Goal: Task Accomplishment & Management: Use online tool/utility

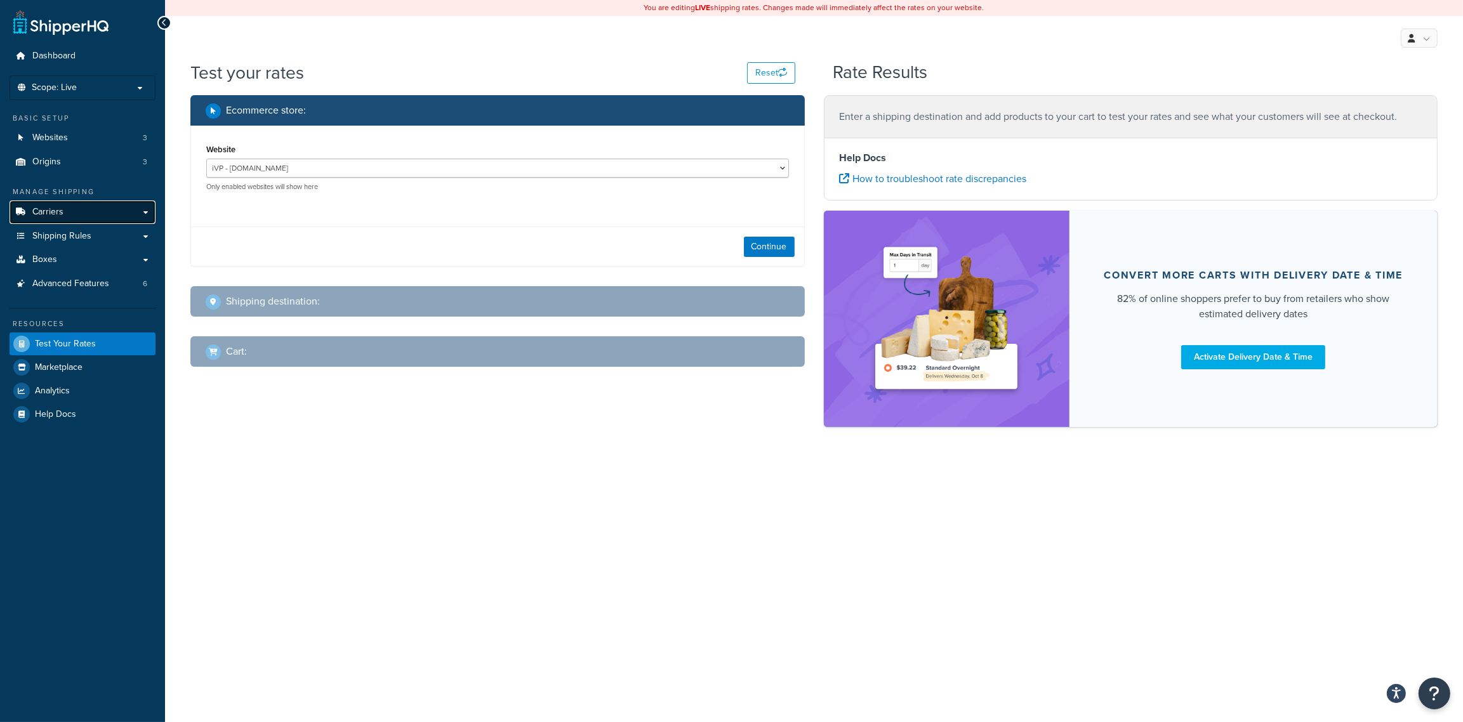
click at [89, 205] on link "Carriers" at bounding box center [83, 212] width 146 height 23
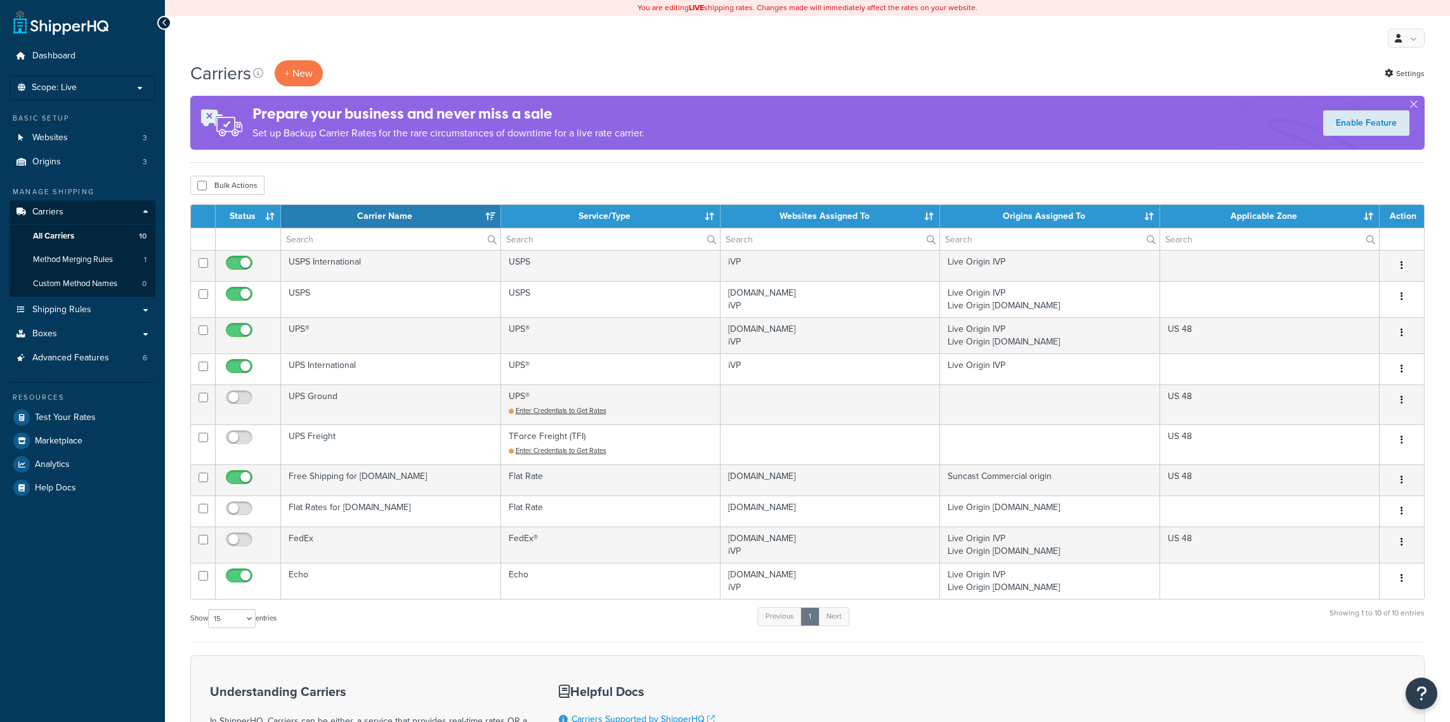
select select "15"
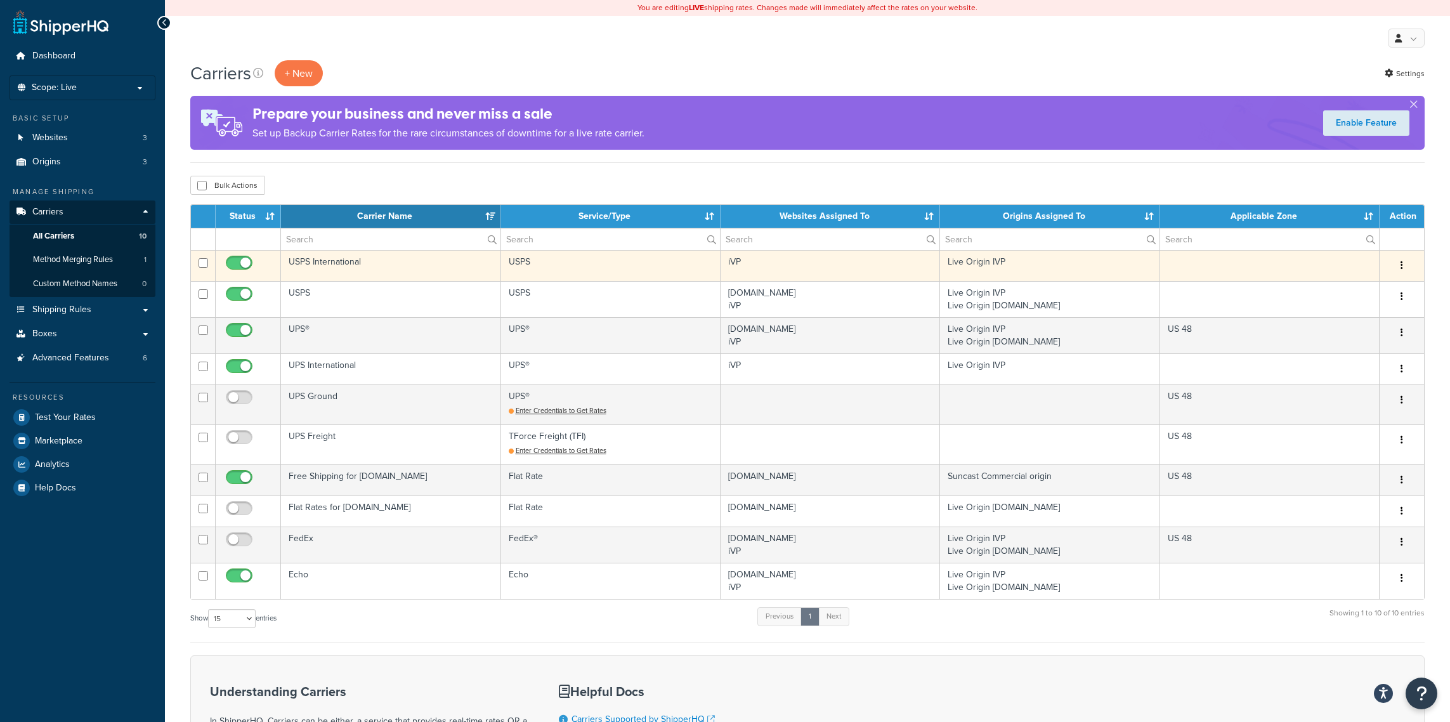
click at [379, 269] on td "USPS International" at bounding box center [391, 265] width 220 height 31
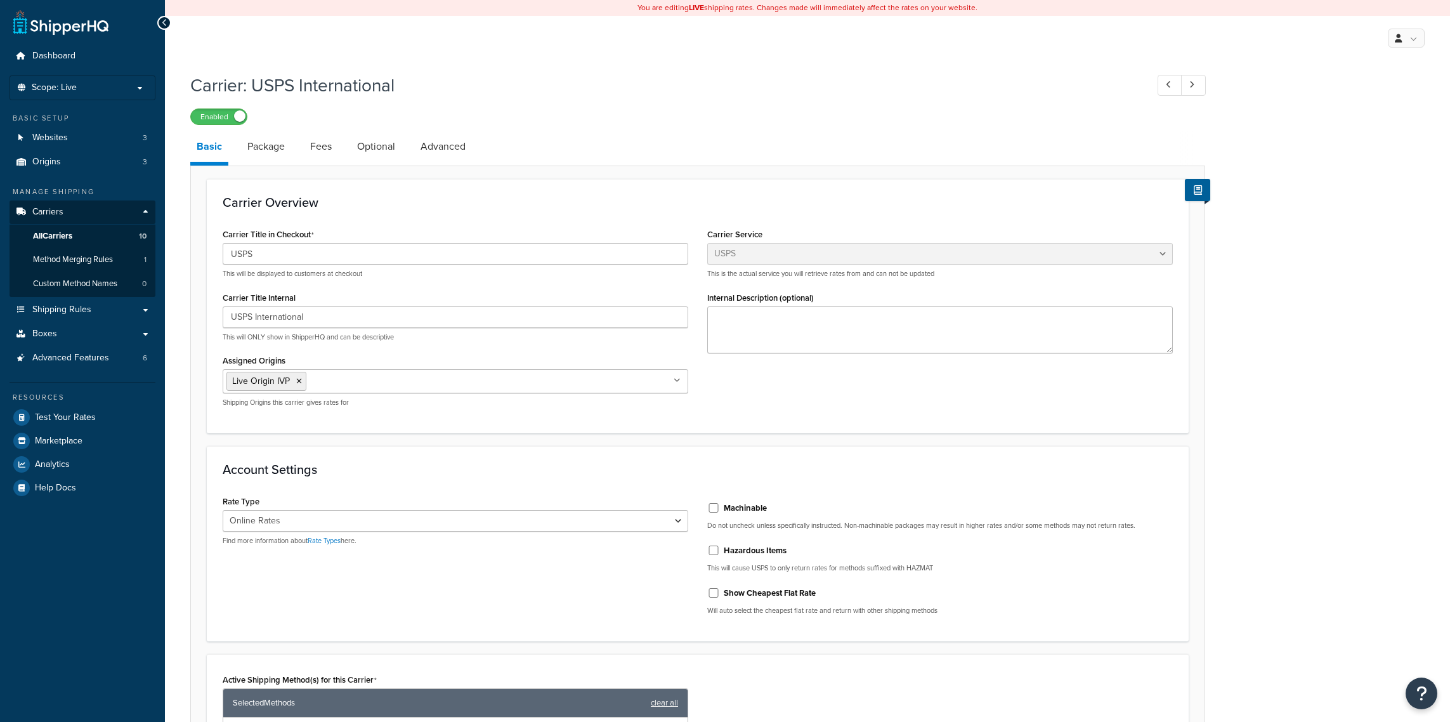
select select "usps"
select select "ONLINE"
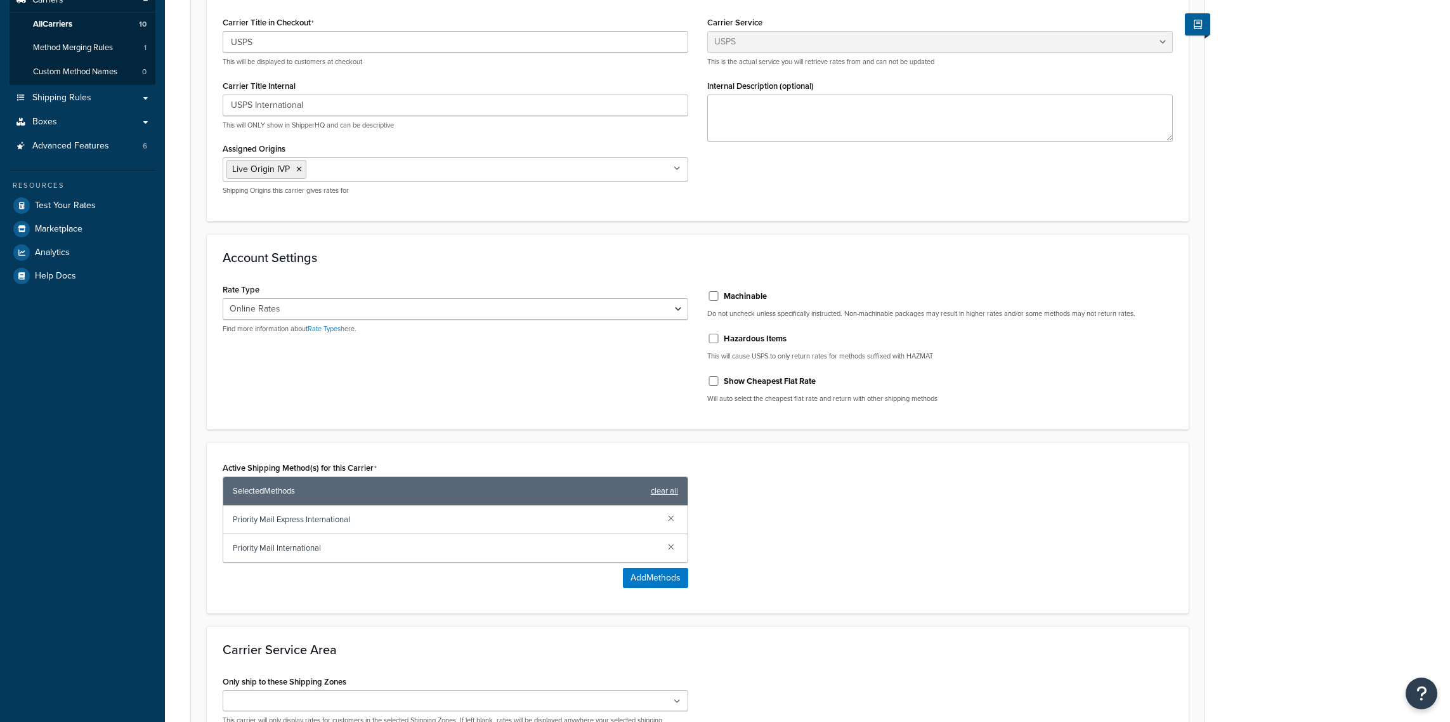
scroll to position [367, 0]
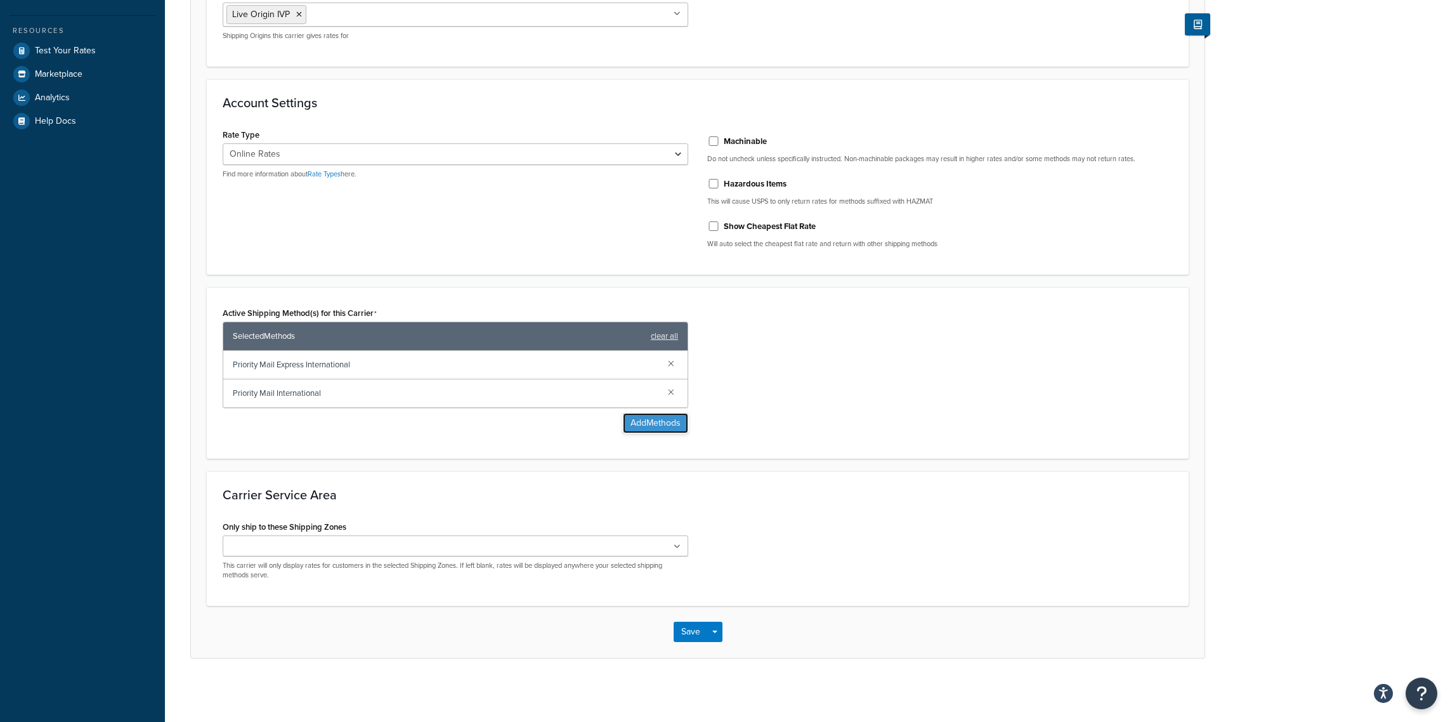
click at [648, 423] on button "Add Methods" at bounding box center [655, 423] width 65 height 20
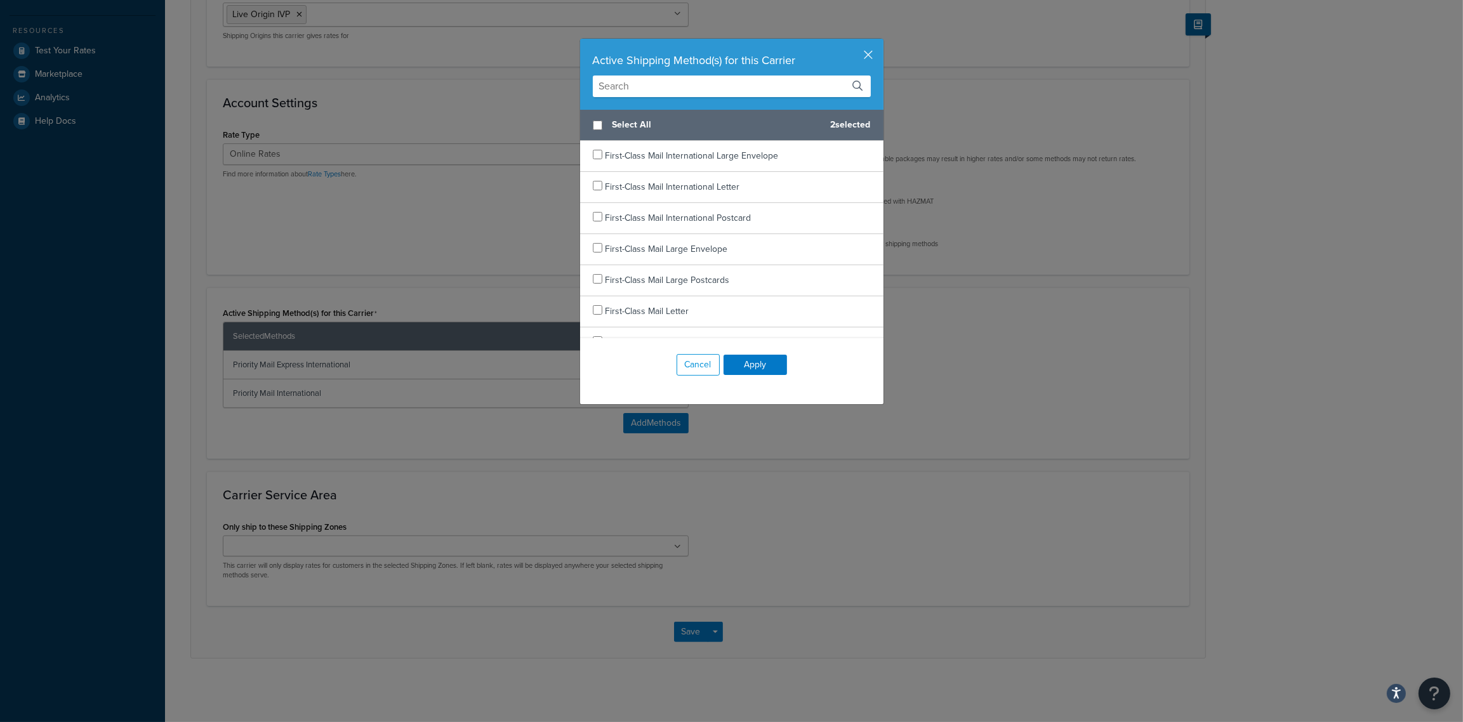
click at [692, 84] on input "text" at bounding box center [732, 87] width 278 height 22
type input "f"
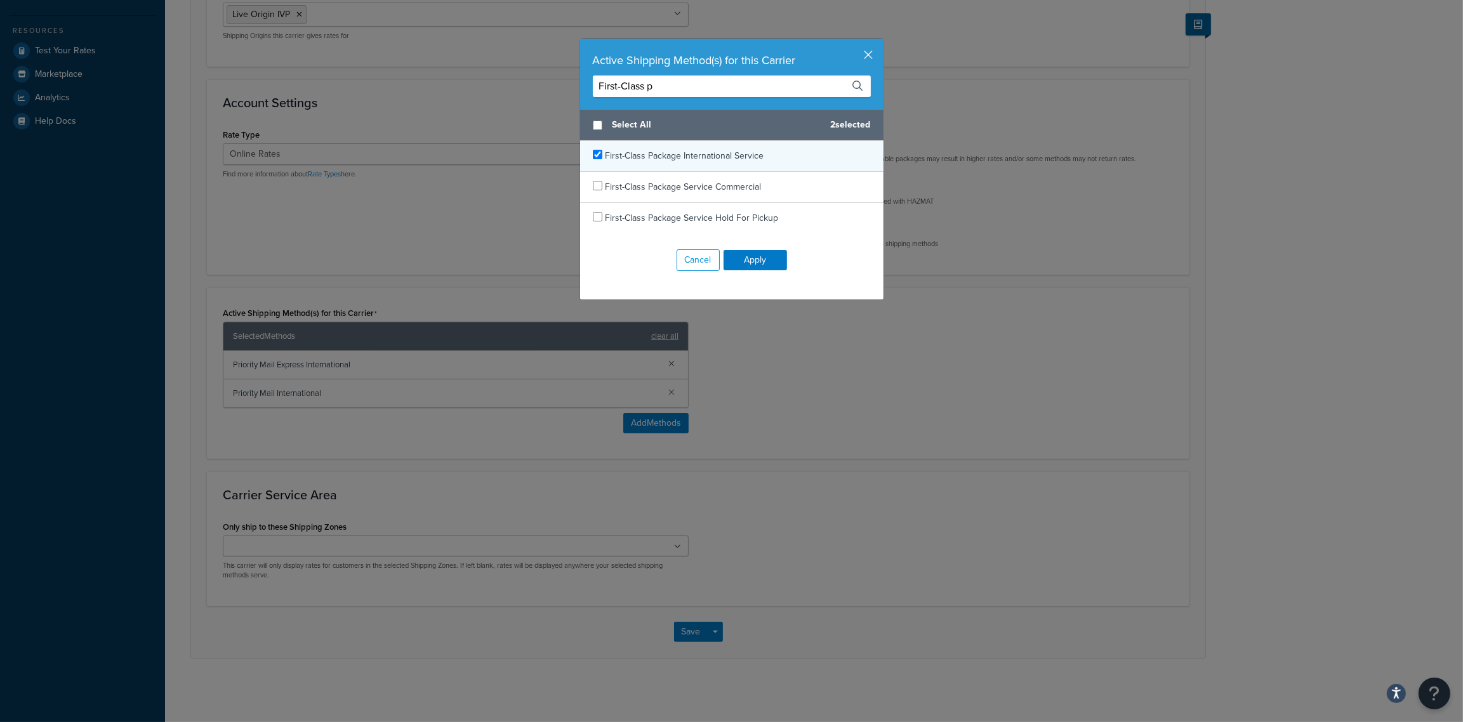
type input "First-Class p"
checkbox input "true"
click at [698, 149] on div "First-Class Package International Service" at bounding box center [684, 156] width 159 height 18
click at [760, 264] on button "Apply" at bounding box center [754, 260] width 63 height 20
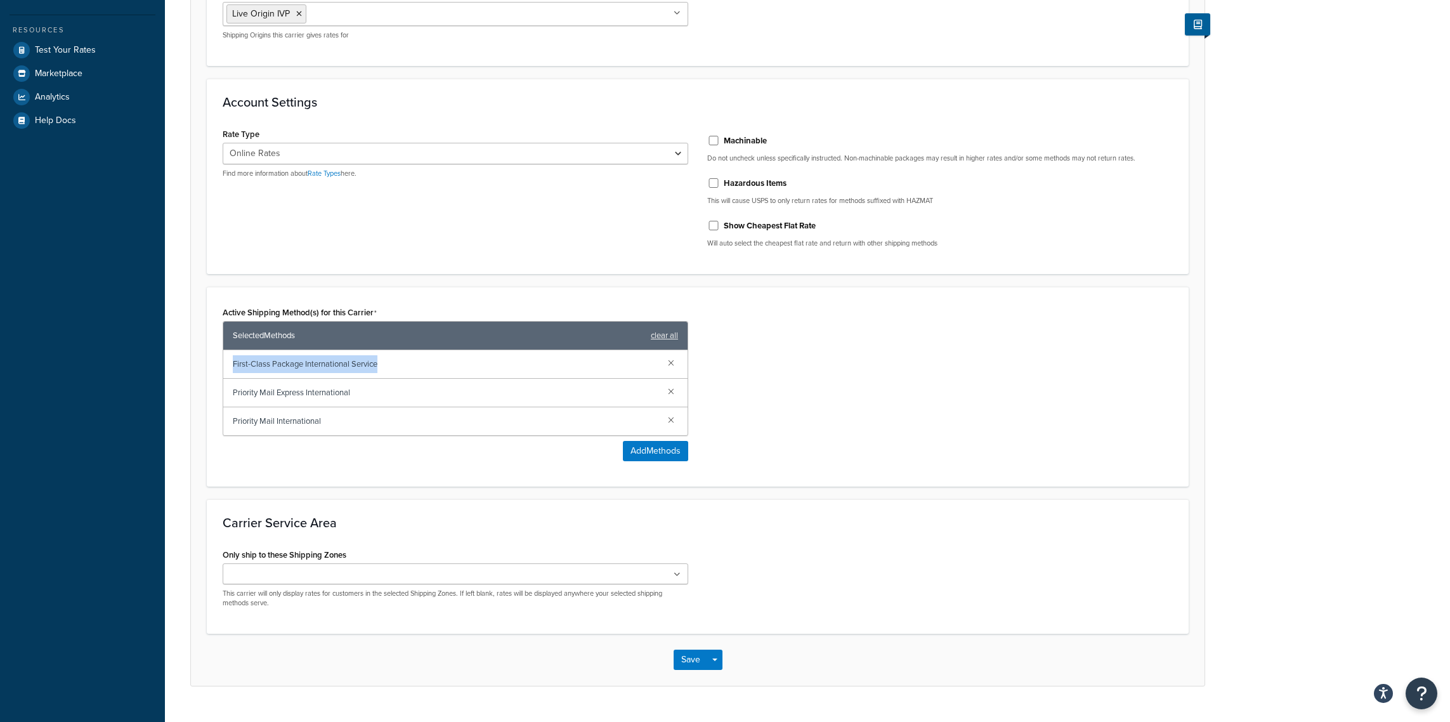
drag, startPoint x: 404, startPoint y: 369, endPoint x: 227, endPoint y: 368, distance: 176.4
click at [227, 368] on div "First-Class Package International Service" at bounding box center [455, 364] width 464 height 29
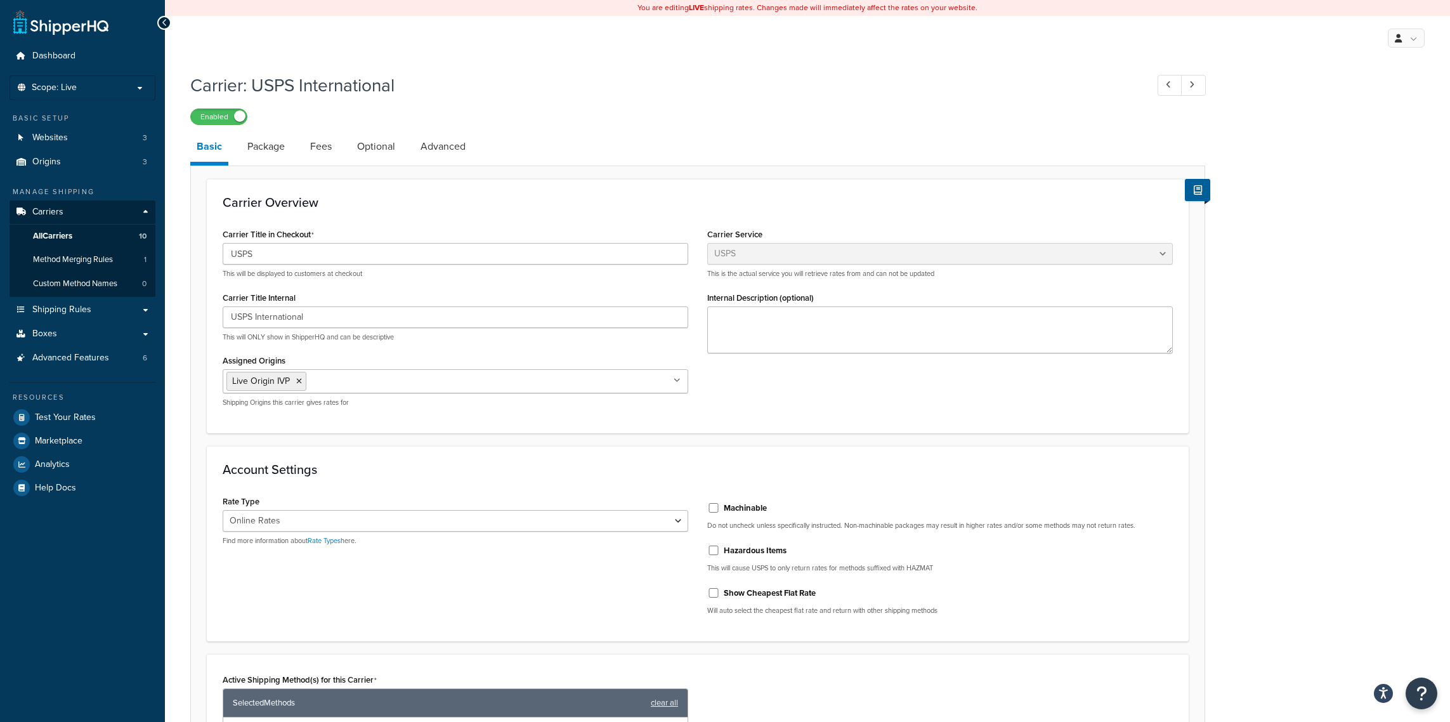
scroll to position [397, 0]
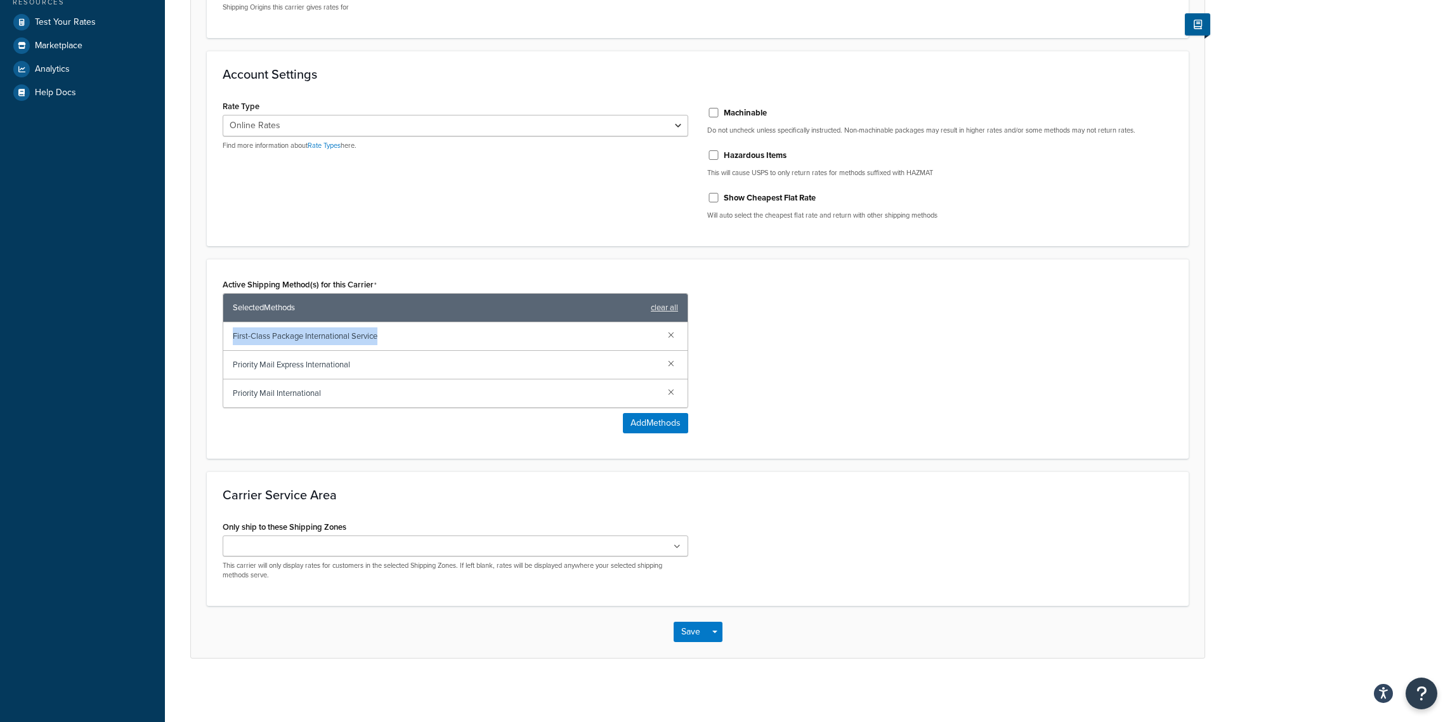
copy span "First-Class Package International Service"
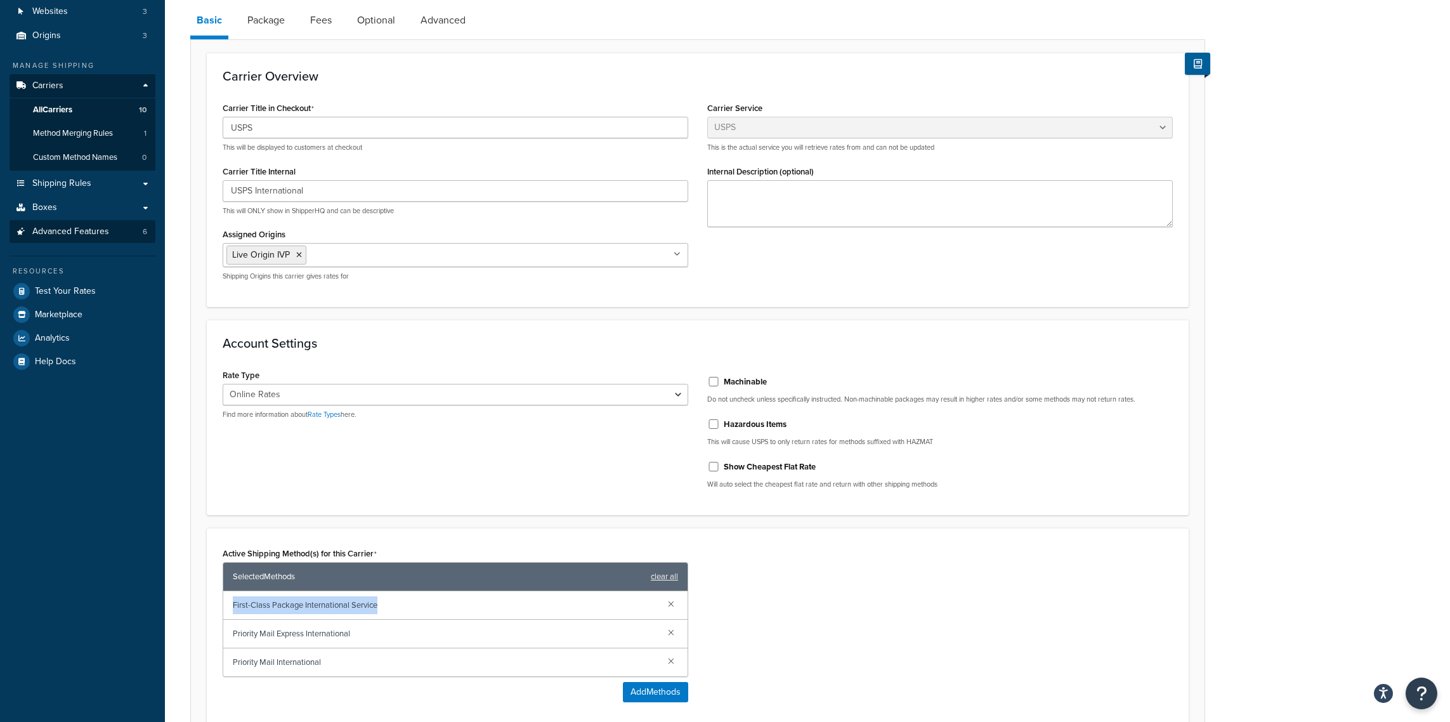
scroll to position [0, 0]
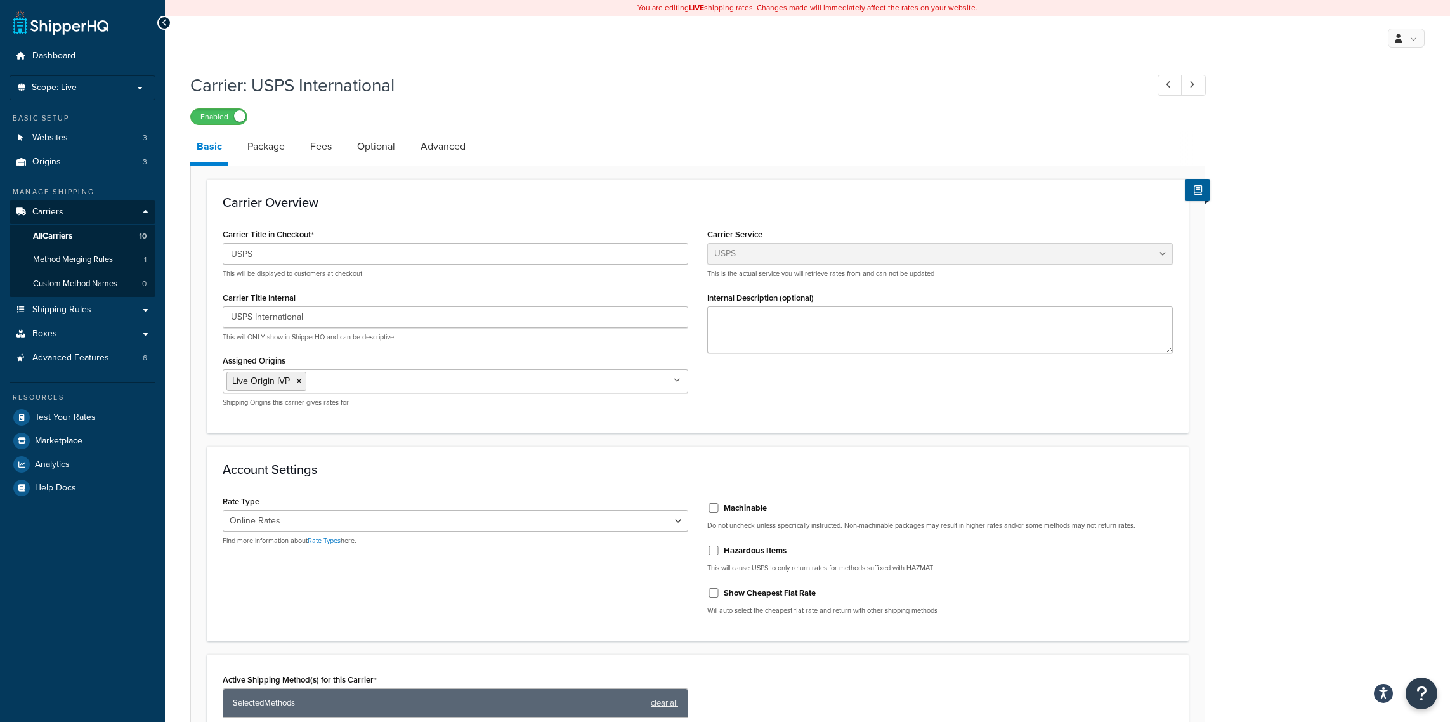
click at [166, 19] on icon at bounding box center [165, 22] width 6 height 9
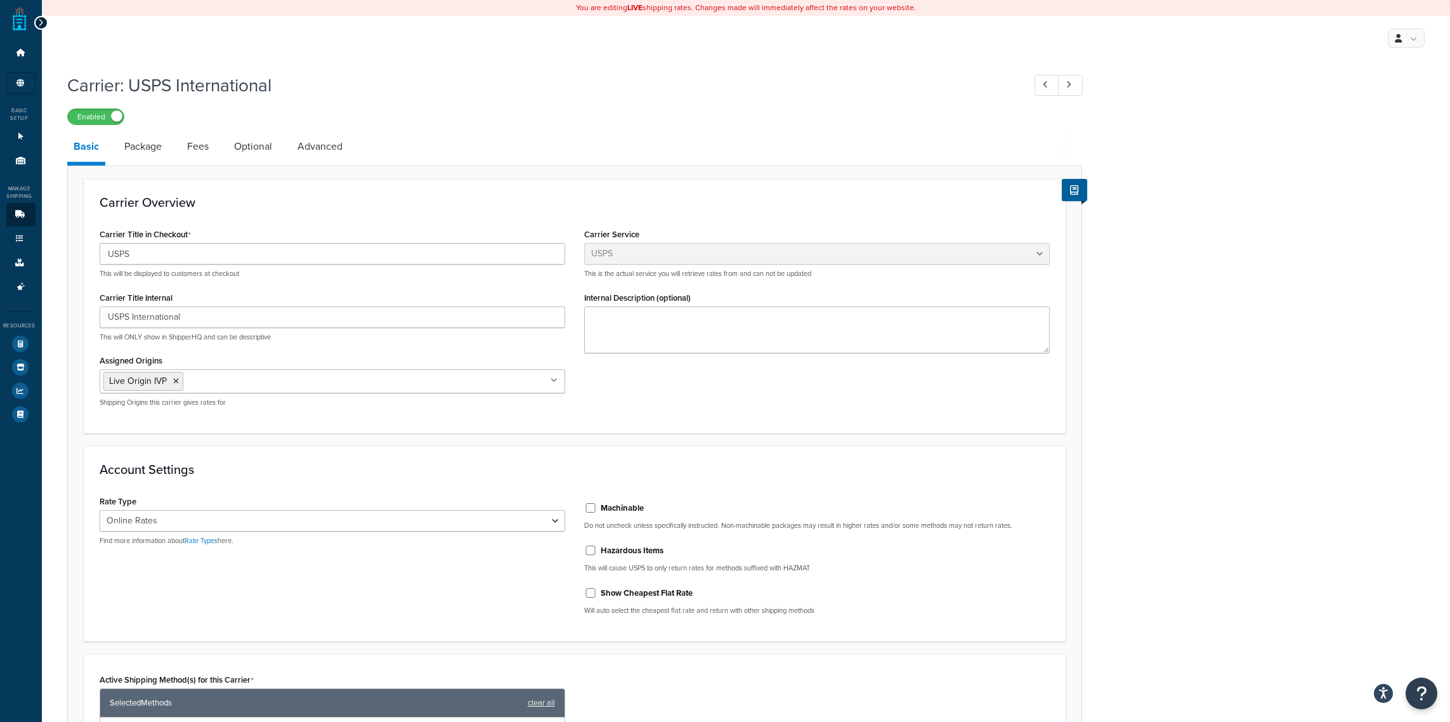
click at [34, 23] on div at bounding box center [41, 23] width 14 height 14
click at [43, 24] on icon at bounding box center [41, 22] width 6 height 9
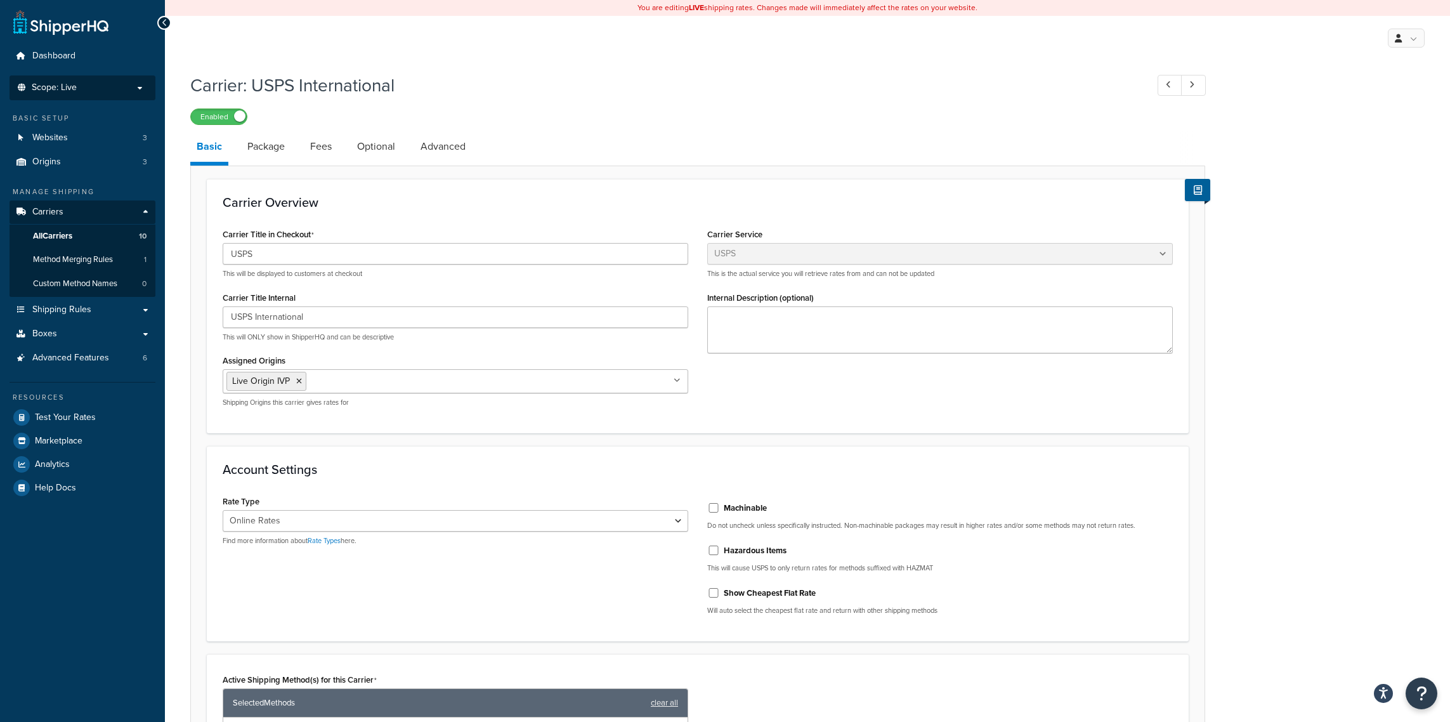
click at [91, 82] on p "Scope: Live" at bounding box center [82, 87] width 135 height 11
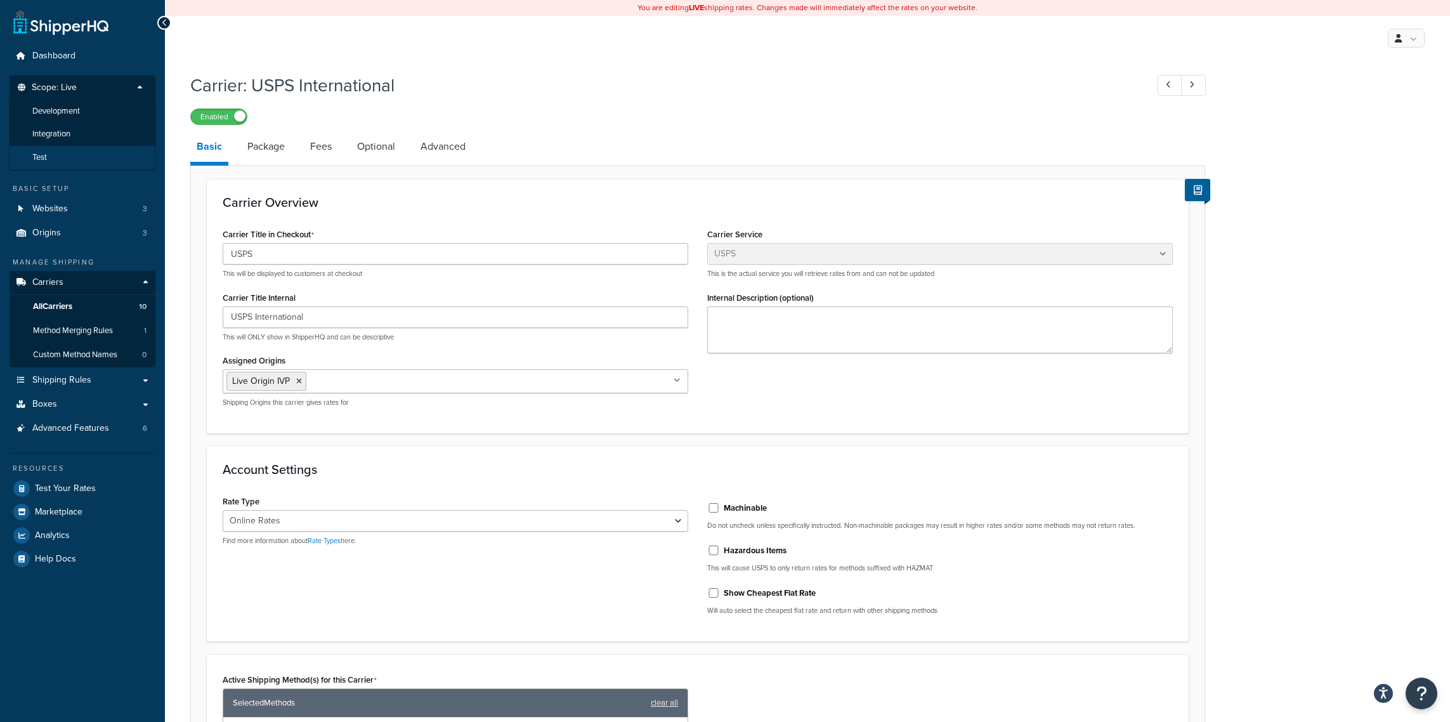
click at [96, 154] on li "Test" at bounding box center [82, 157] width 147 height 23
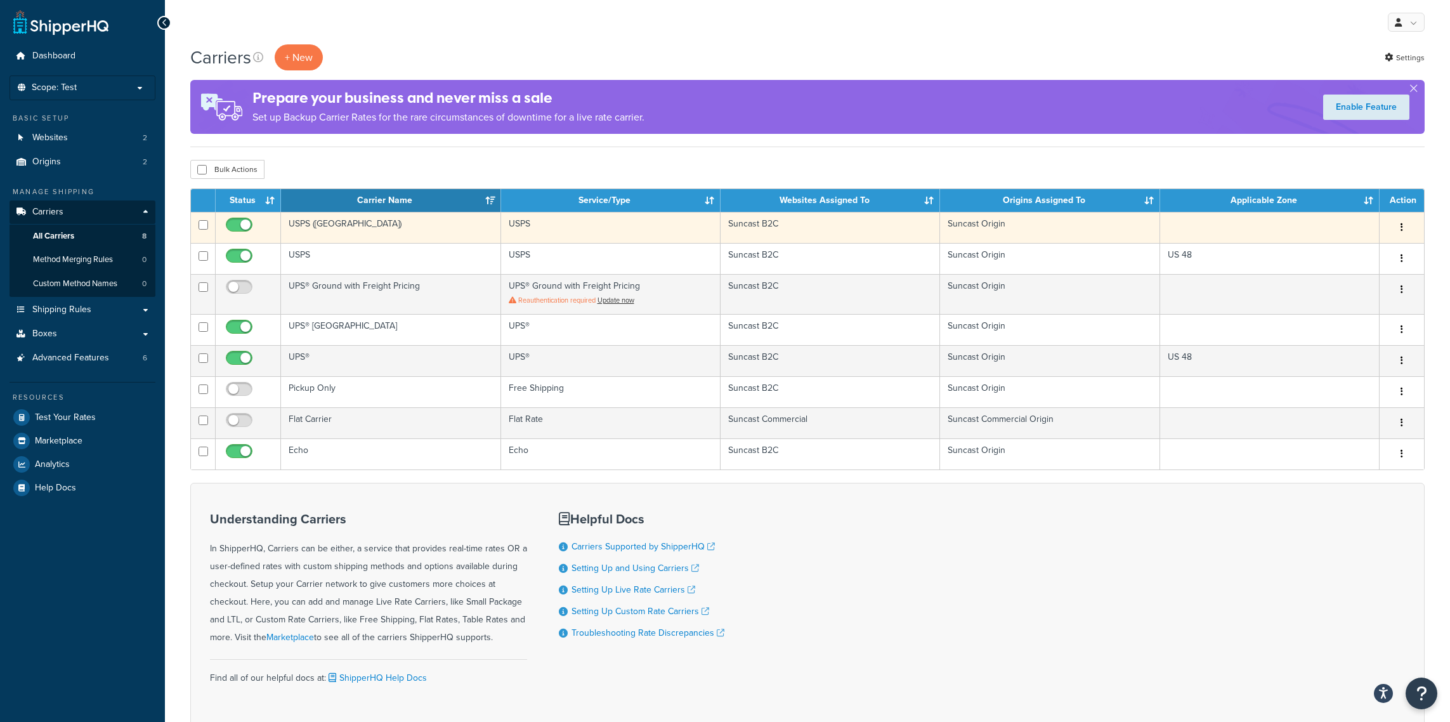
click at [355, 226] on td "USPS ([GEOGRAPHIC_DATA])" at bounding box center [391, 227] width 220 height 31
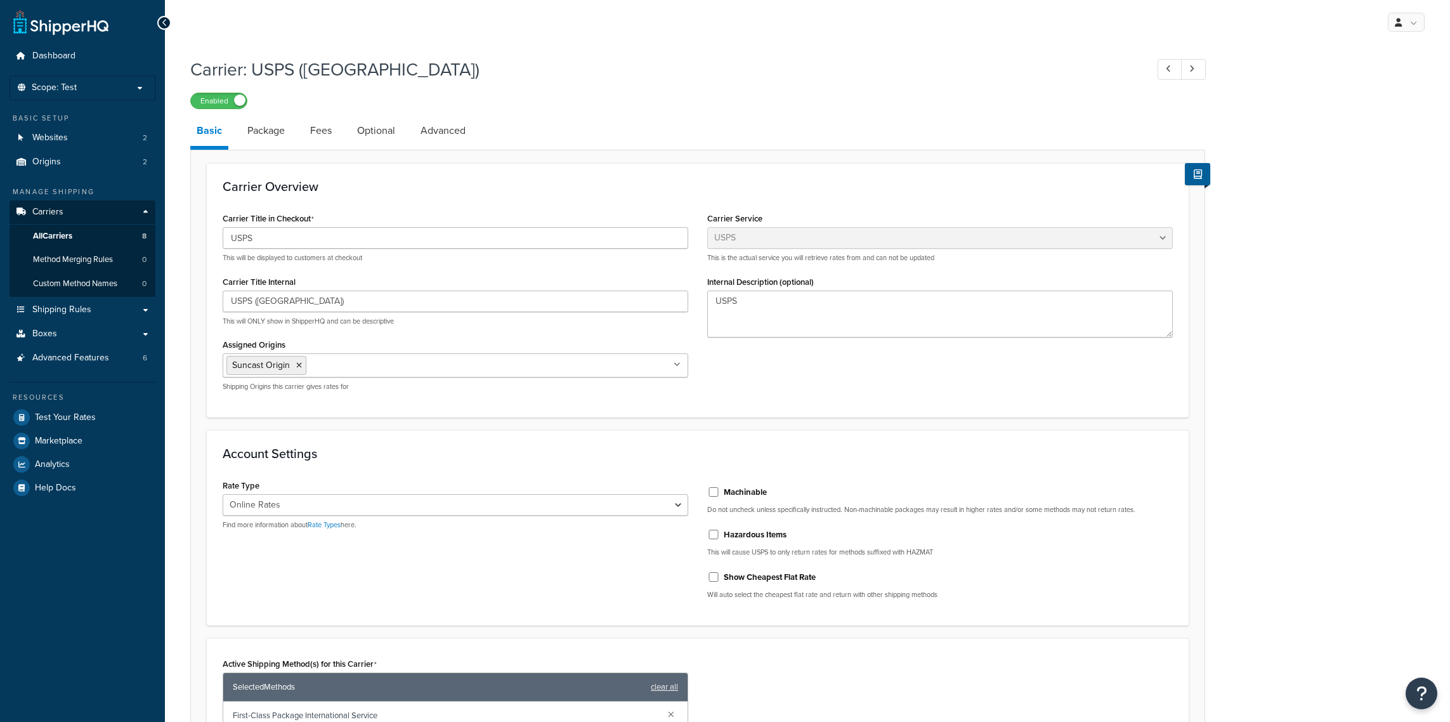
select select "usps"
select select "ONLINE"
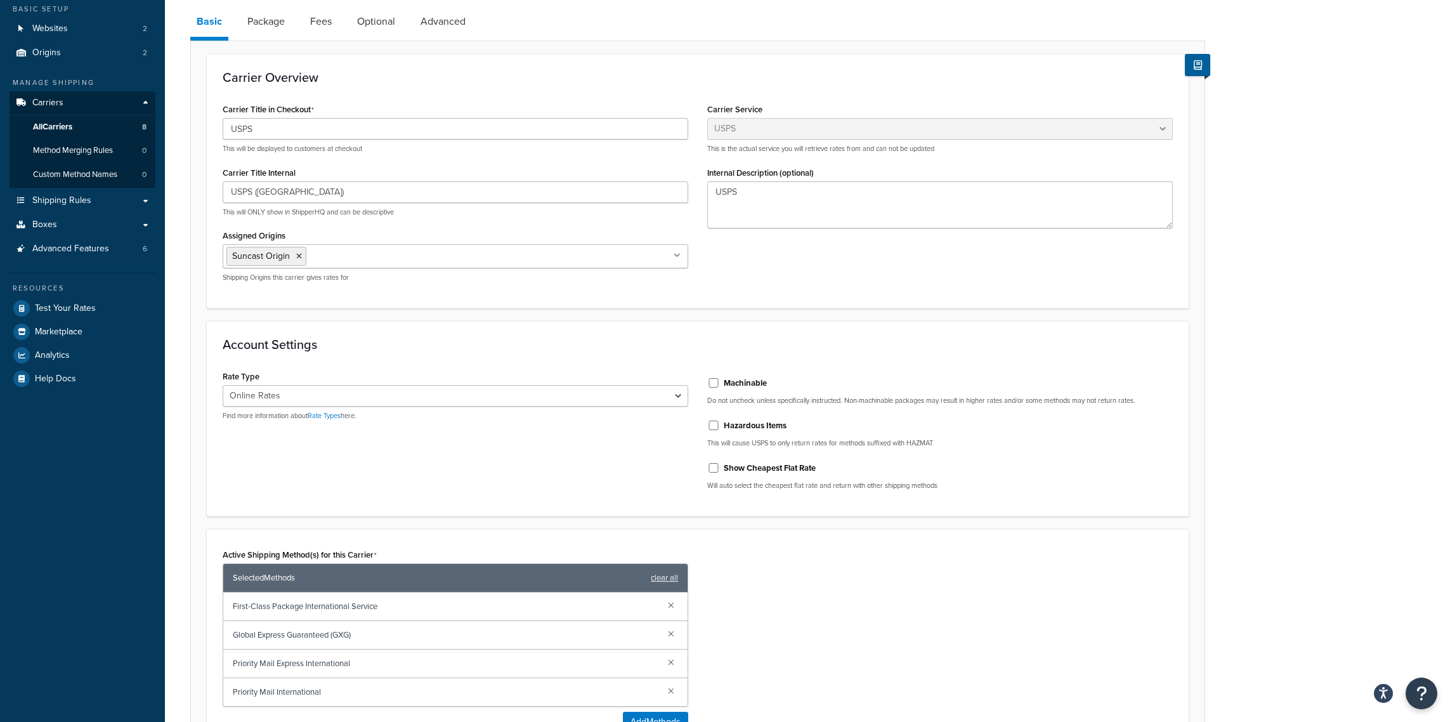
scroll to position [329, 0]
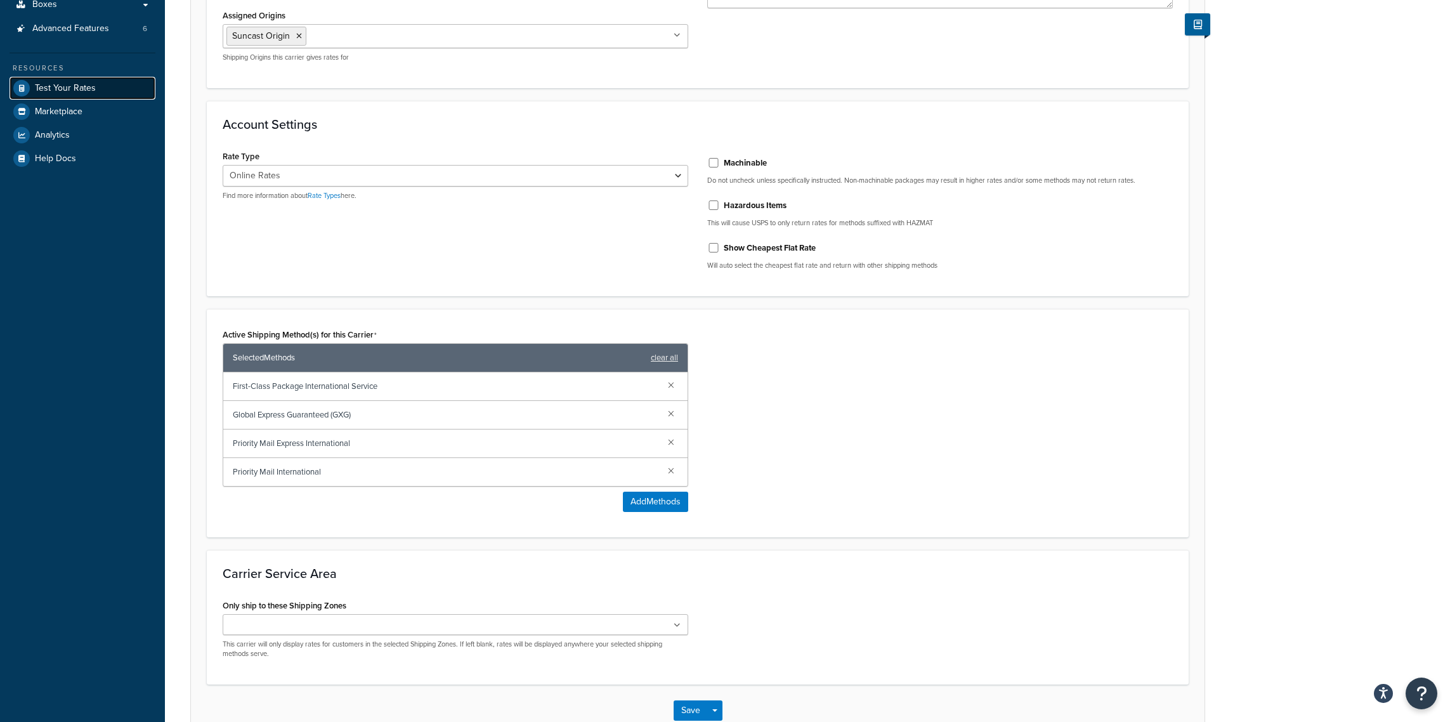
click at [94, 86] on link "Test Your Rates" at bounding box center [83, 88] width 146 height 23
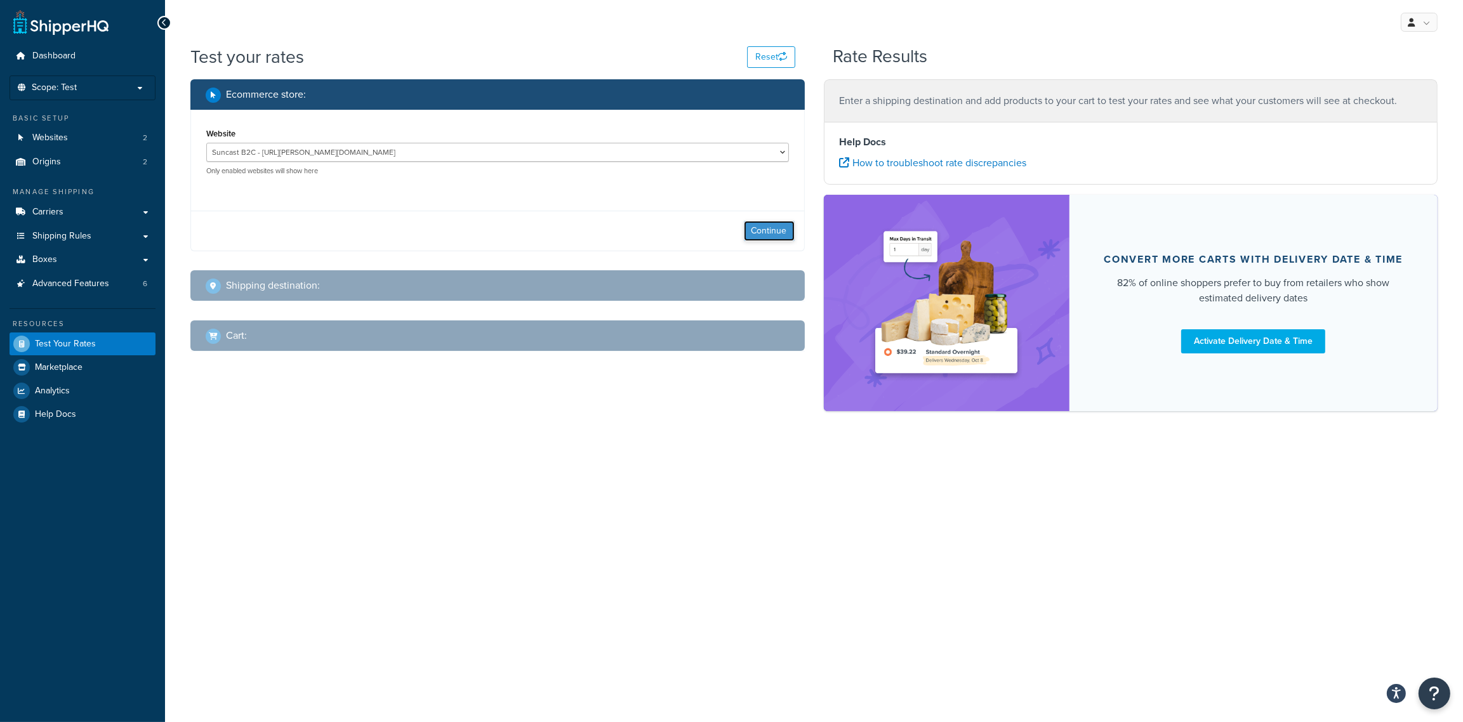
click at [773, 225] on button "Continue" at bounding box center [769, 231] width 51 height 20
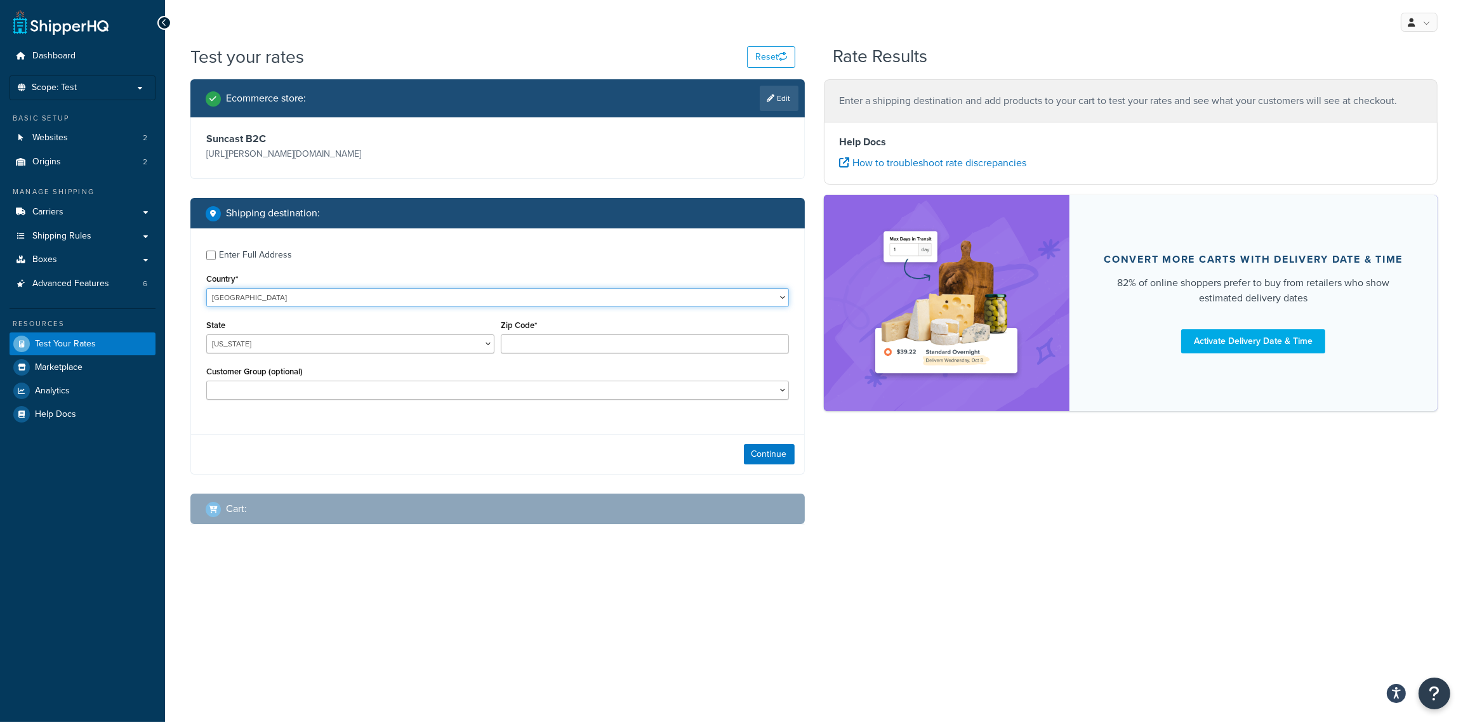
click at [347, 294] on select "United States United Kingdom Afghanistan Åland Islands Albania Algeria American…" at bounding box center [497, 297] width 582 height 19
select select "CA"
click at [206, 288] on select "United States United Kingdom Afghanistan Åland Islands Albania Algeria American…" at bounding box center [497, 297] width 582 height 19
click at [302, 348] on select "Alberta British Columbia Manitoba New Brunswick Newfoundland and Labrador North…" at bounding box center [350, 343] width 288 height 19
select select "QC"
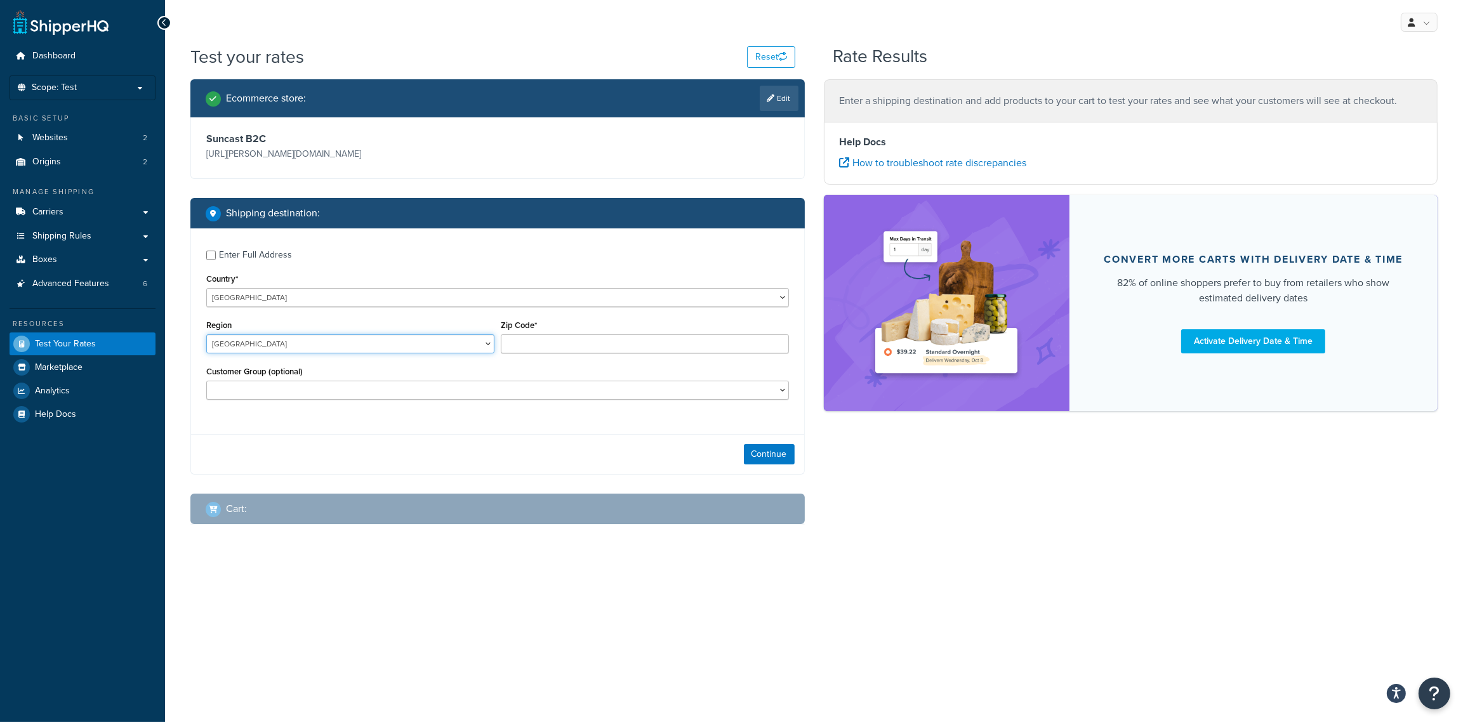
click at [206, 334] on select "Alberta British Columbia Manitoba New Brunswick Newfoundland and Labrador North…" at bounding box center [350, 343] width 288 height 19
drag, startPoint x: 573, startPoint y: 355, endPoint x: 572, endPoint y: 348, distance: 7.1
click at [573, 355] on div "Zip Code*" at bounding box center [644, 340] width 294 height 46
click at [571, 339] on input "Zip Code*" at bounding box center [645, 343] width 288 height 19
paste input "J3N 1A7"
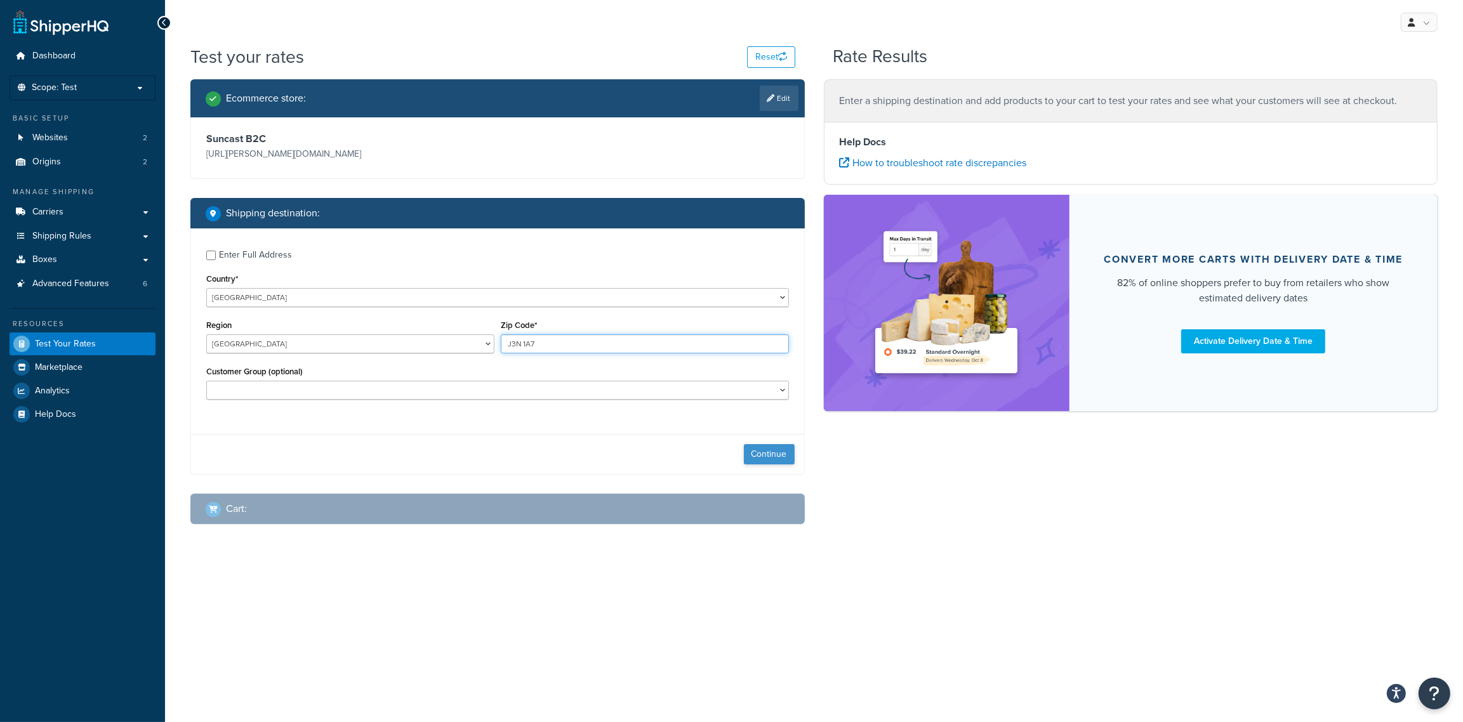
type input "J3N 1A7"
click at [765, 452] on button "Continue" at bounding box center [769, 454] width 51 height 20
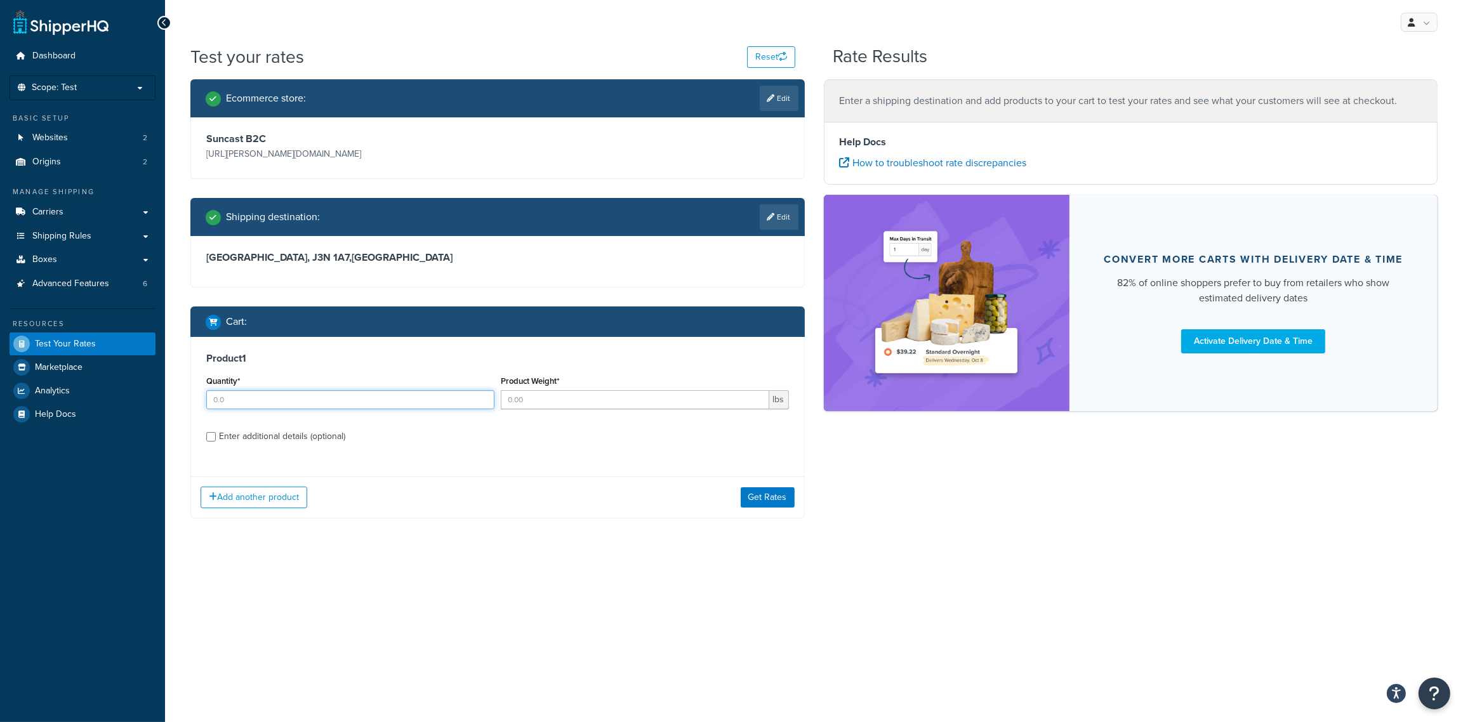
click at [236, 398] on input "Quantity*" at bounding box center [350, 399] width 288 height 19
type input "2"
type input ".01"
click at [241, 434] on div "Enter additional details (optional)" at bounding box center [282, 437] width 126 height 18
click at [216, 434] on input "Enter additional details (optional)" at bounding box center [211, 437] width 10 height 10
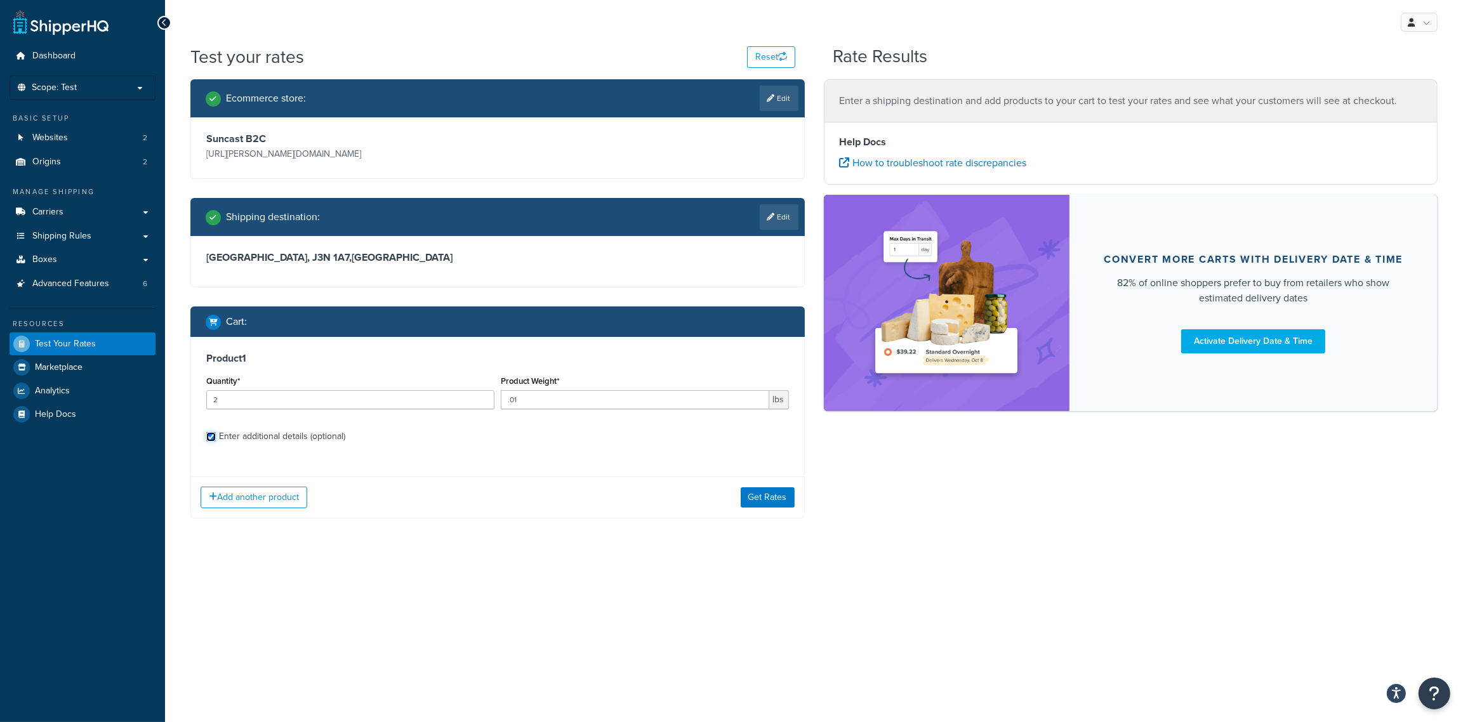
checkbox input "true"
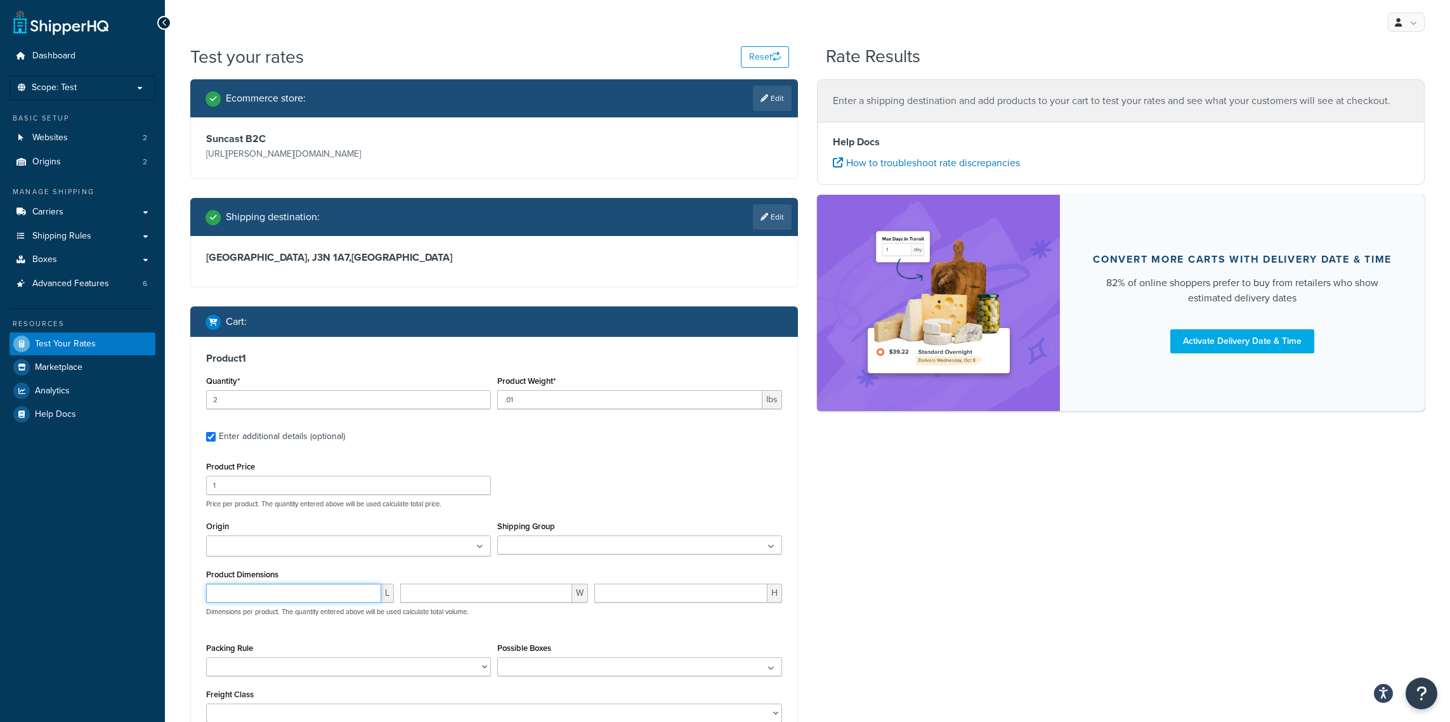
click at [260, 598] on input "number" at bounding box center [293, 593] width 175 height 19
type input "1.32"
type input "3"
type input ".88"
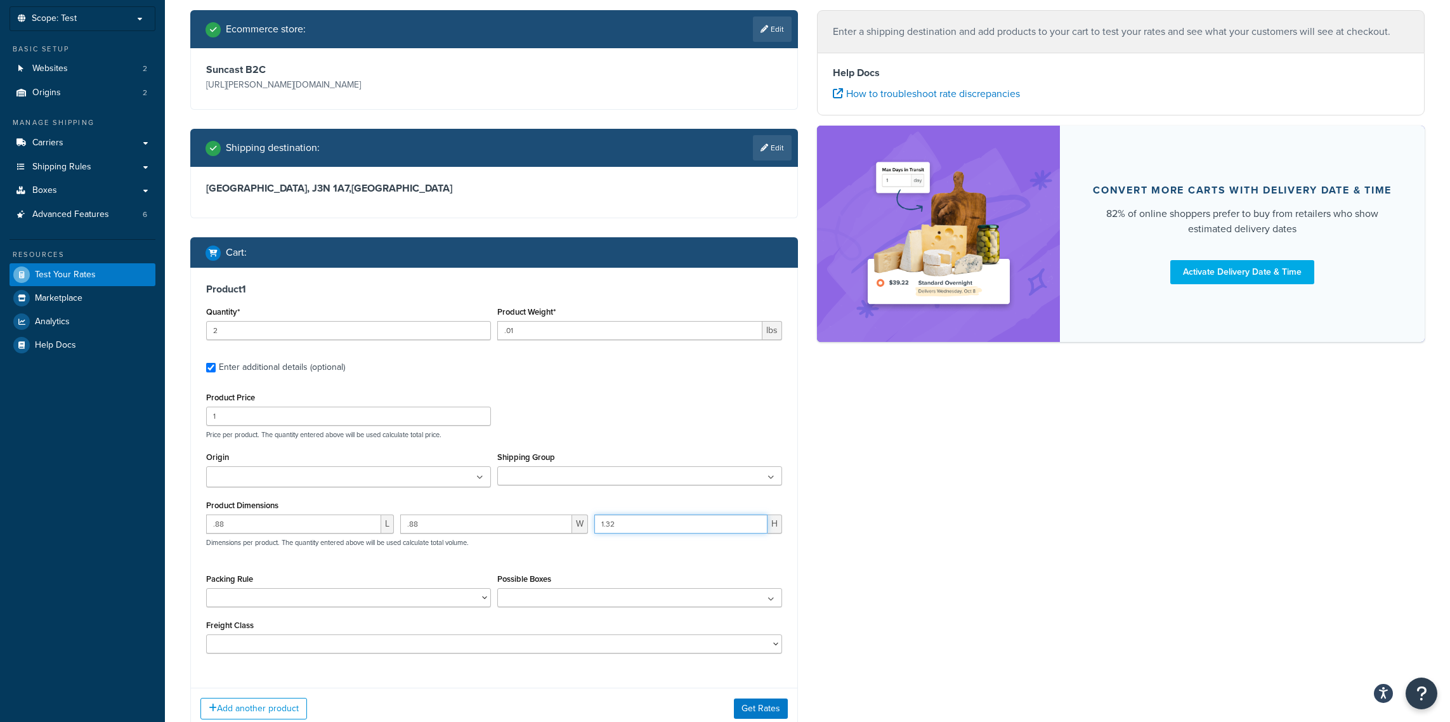
scroll to position [160, 0]
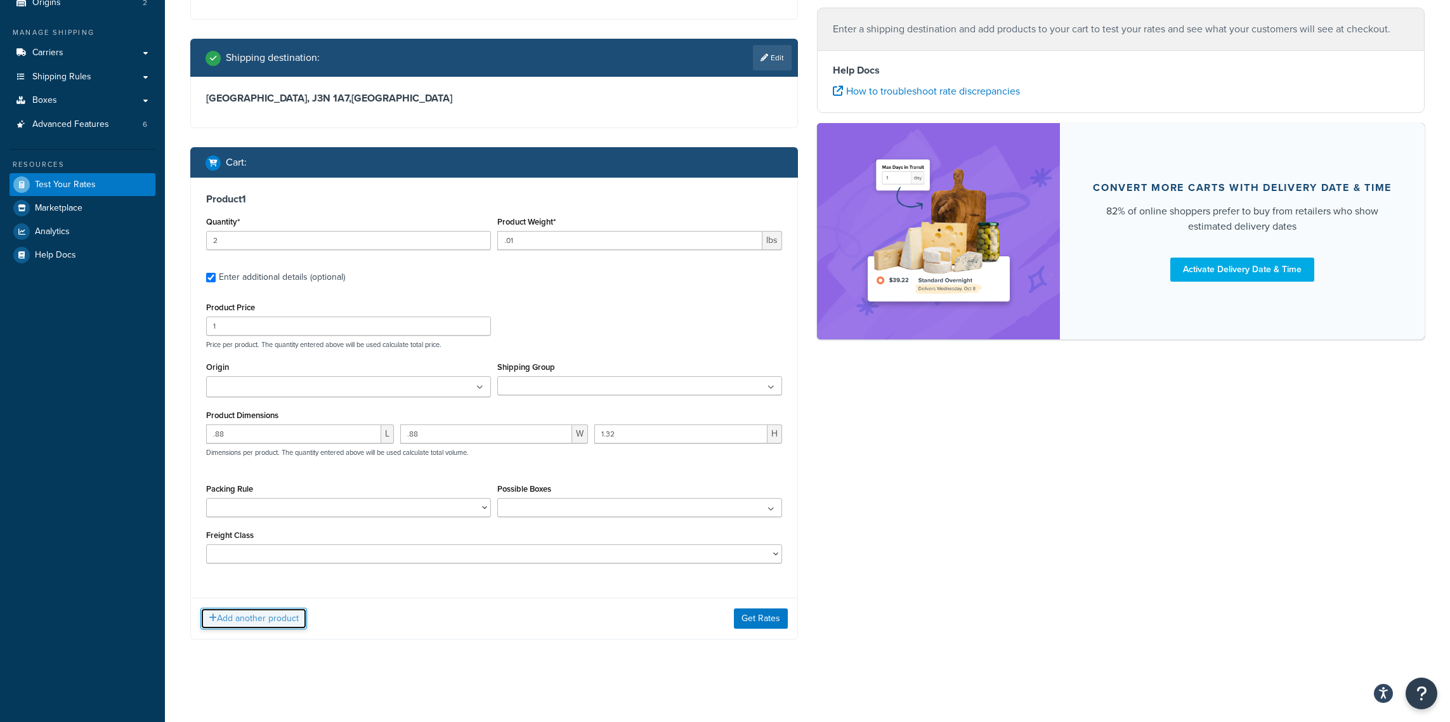
click at [250, 623] on button "Add another product" at bounding box center [254, 619] width 107 height 22
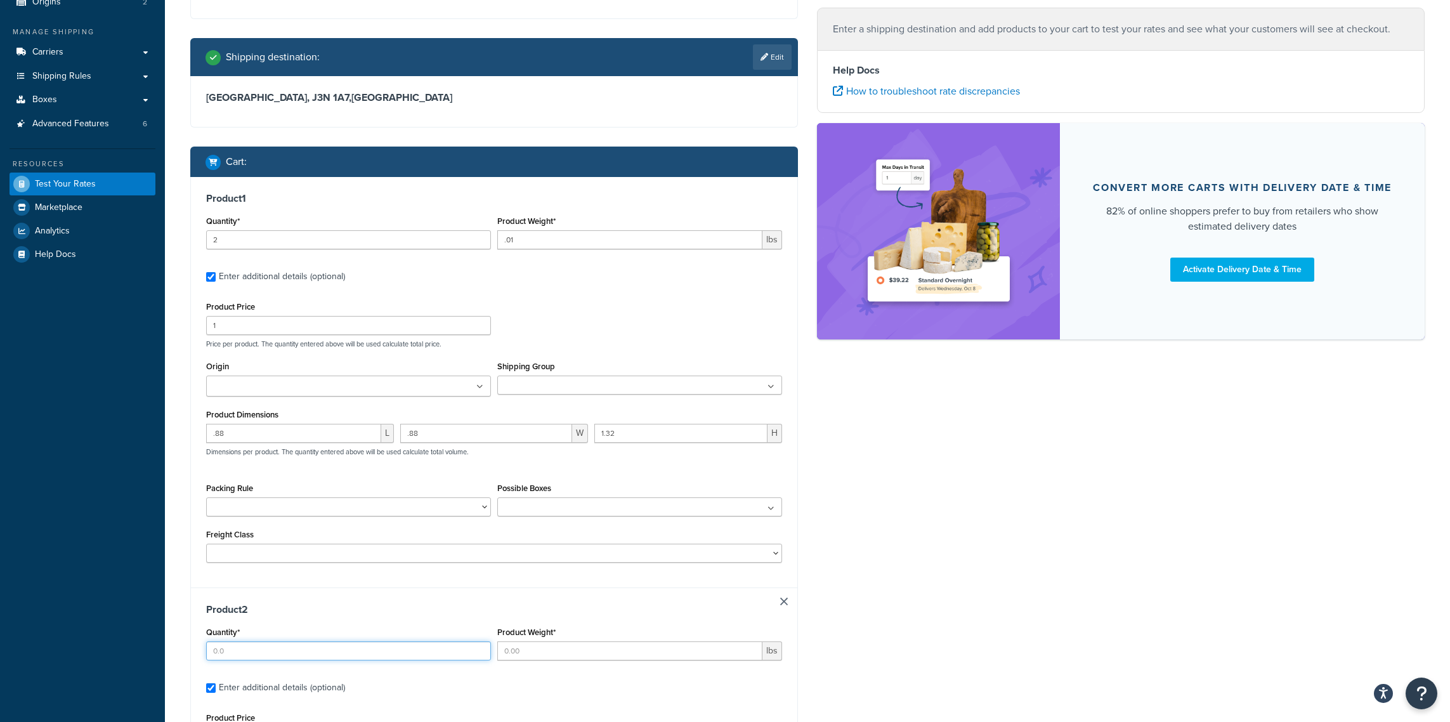
click at [287, 655] on input "Quantity*" at bounding box center [348, 650] width 285 height 19
type input "2"
type input ".01"
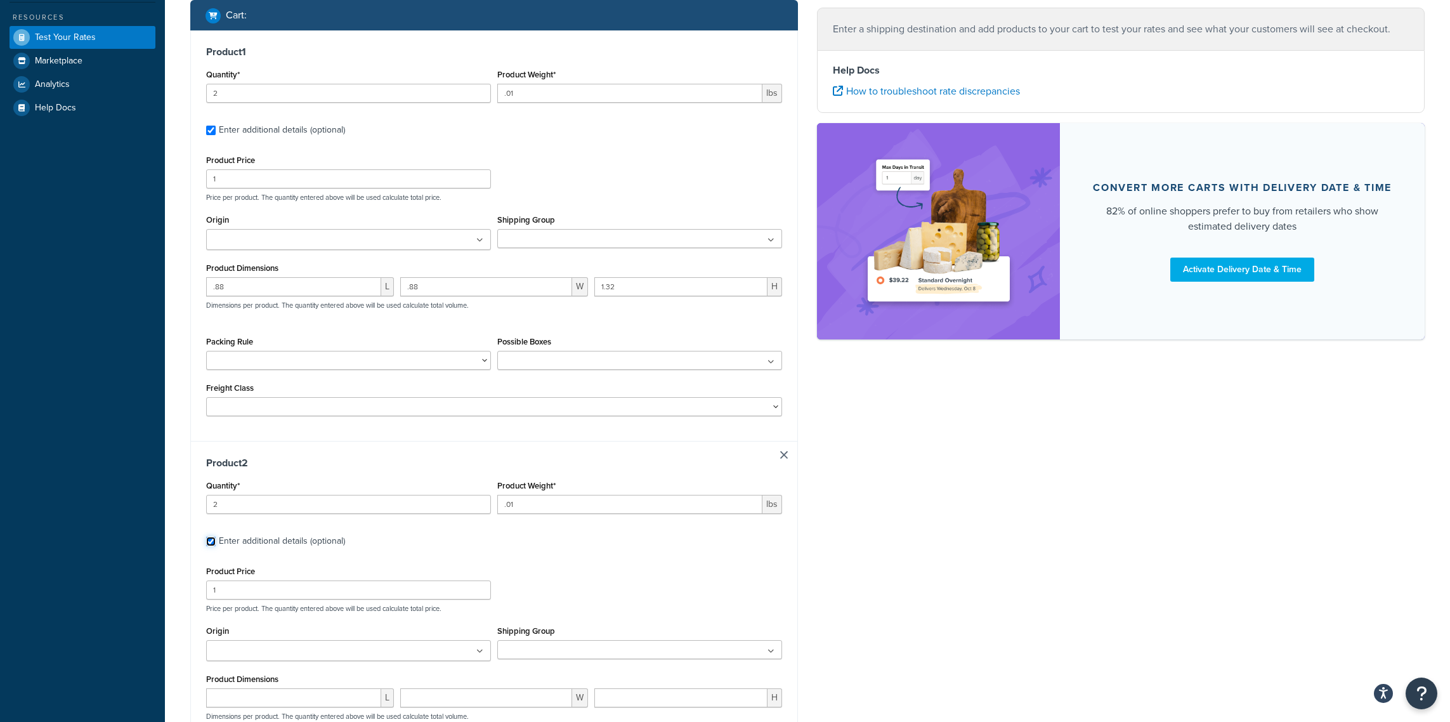
scroll to position [556, 0]
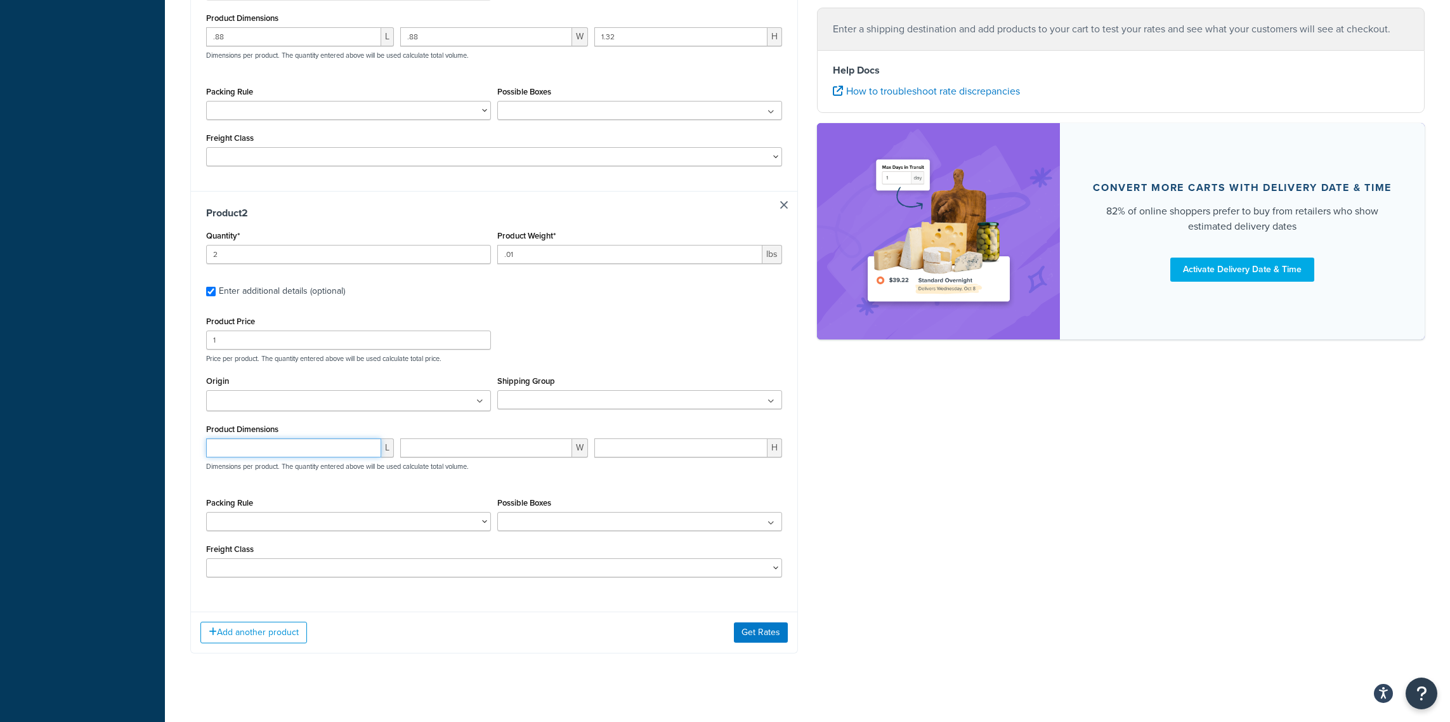
click at [277, 452] on input "number" at bounding box center [293, 447] width 175 height 19
type input "1.29"
type input ".129"
type input ".95"
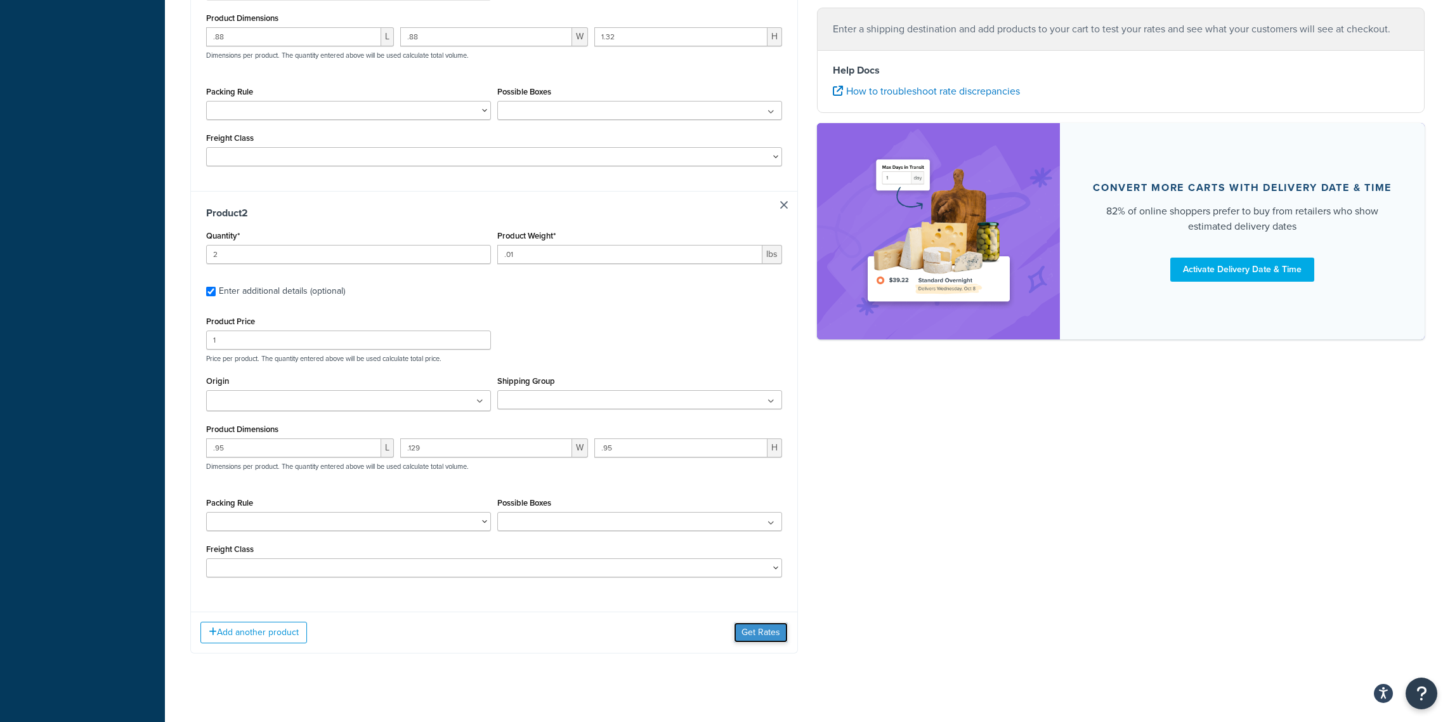
click at [775, 637] on button "Get Rates" at bounding box center [761, 632] width 54 height 20
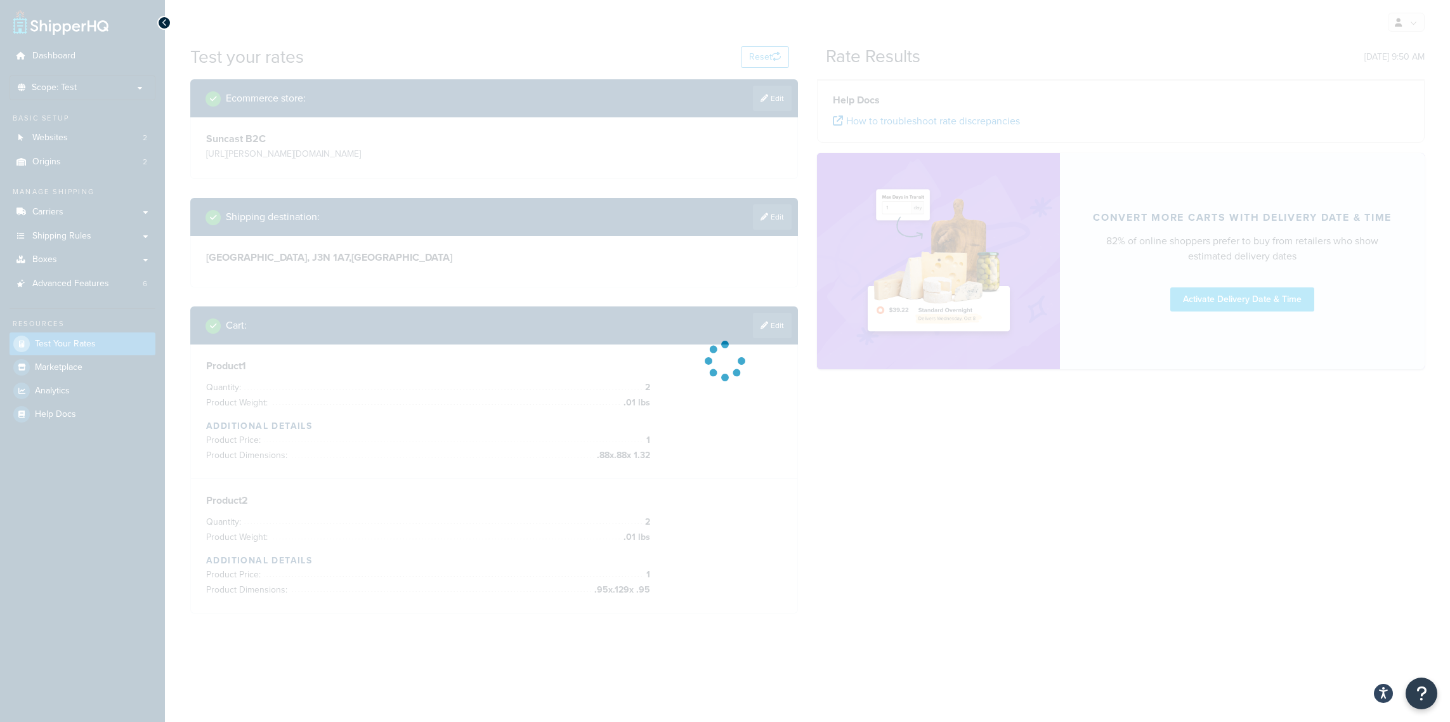
scroll to position [0, 0]
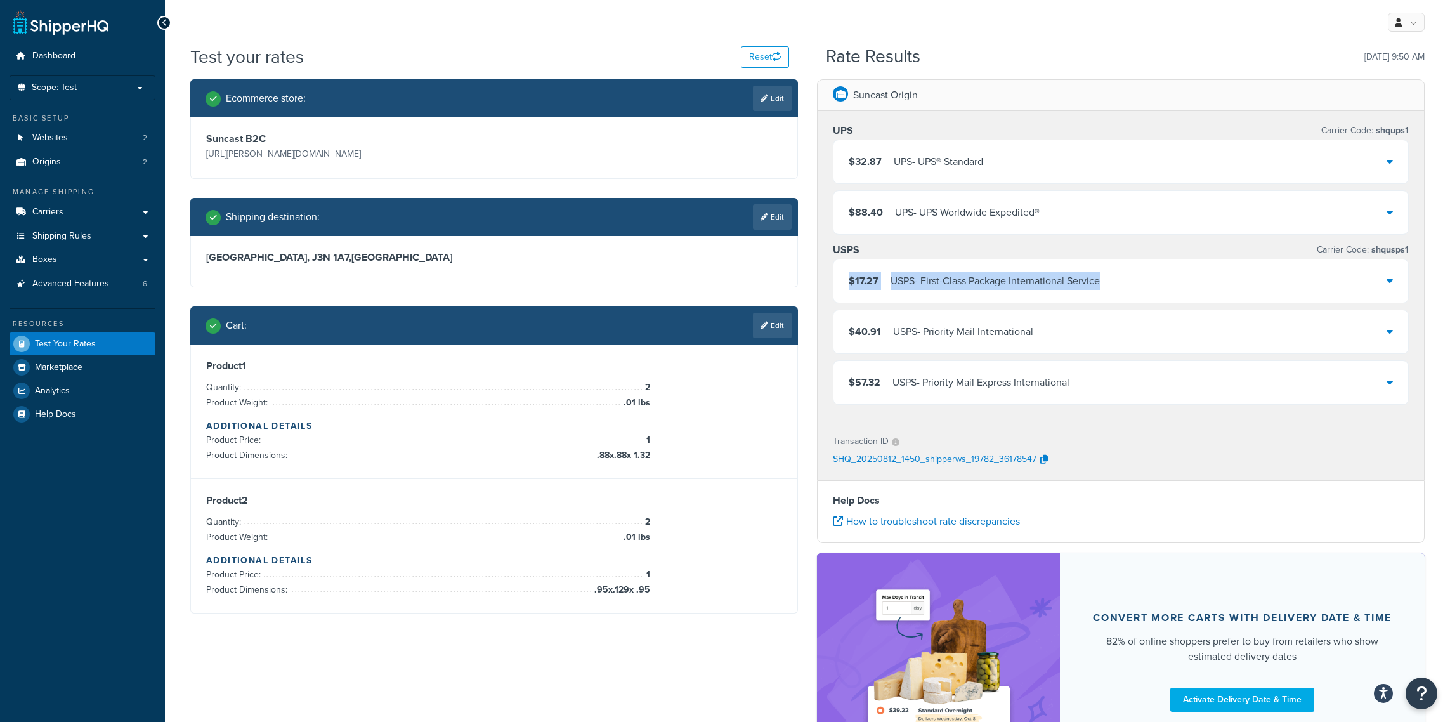
drag, startPoint x: 1119, startPoint y: 281, endPoint x: 836, endPoint y: 289, distance: 283.1
click at [836, 289] on div "$17.27 USPS - First-Class Package International Service" at bounding box center [1121, 281] width 575 height 43
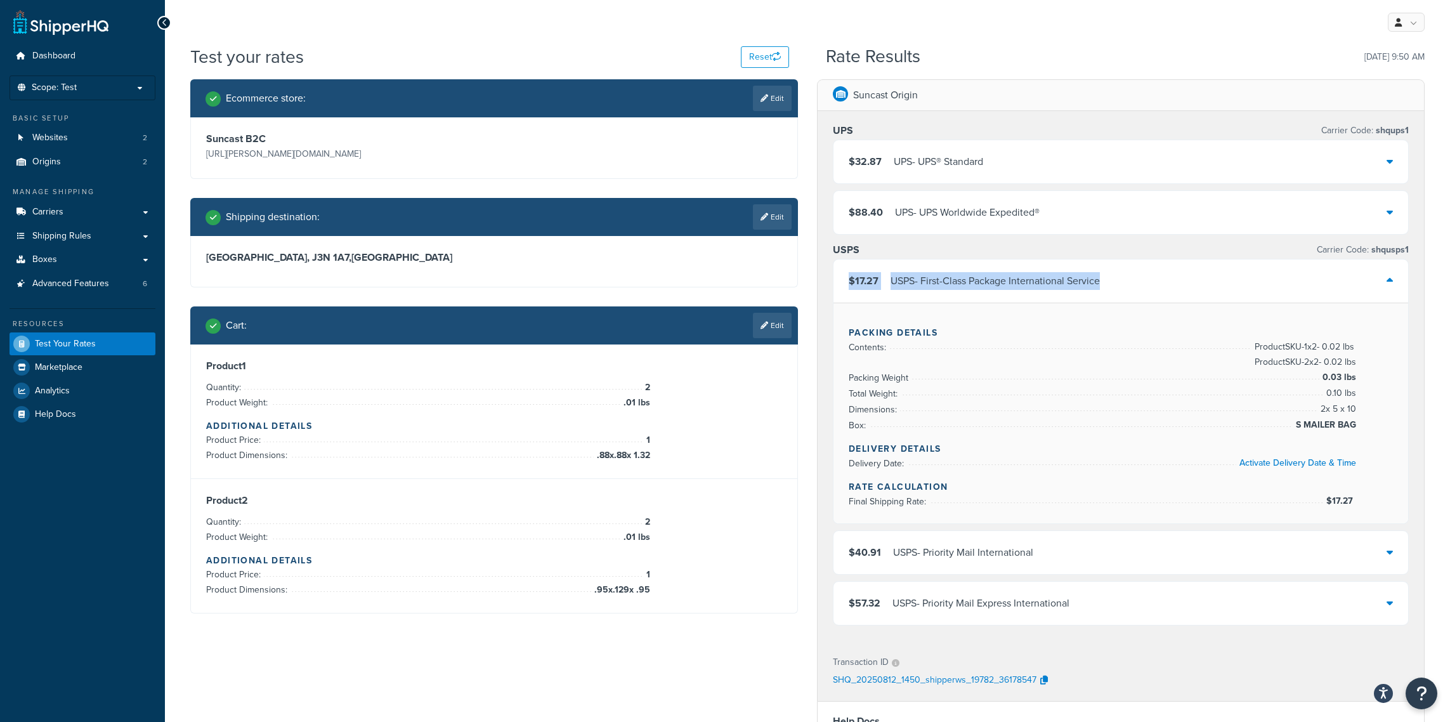
copy div "$17.27 USPS - First-Class Package International Service"
click at [1219, 95] on div "Suncast Origin" at bounding box center [1121, 95] width 607 height 31
click at [1394, 285] on div "$17.27 USPS - First-Class Package International Service" at bounding box center [1121, 281] width 575 height 43
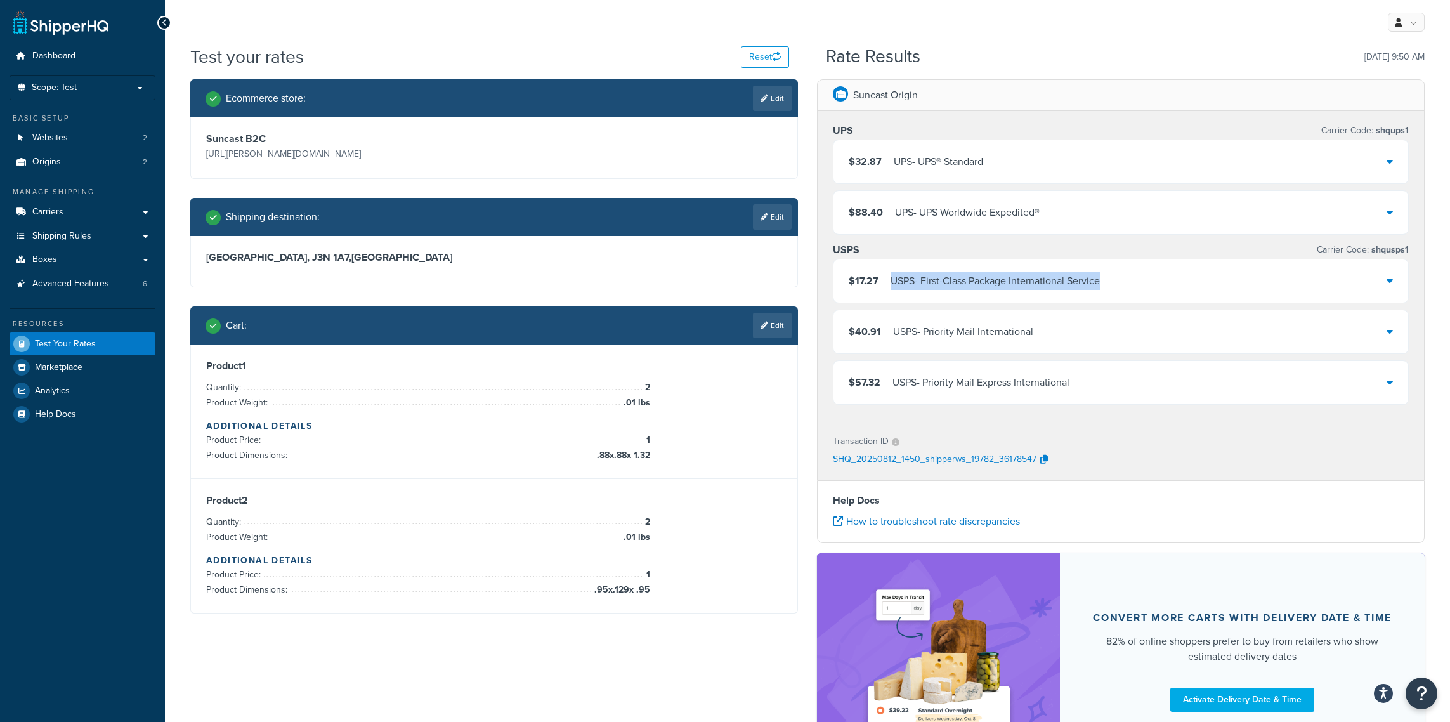
drag, startPoint x: 1112, startPoint y: 286, endPoint x: 892, endPoint y: 293, distance: 219.6
click at [892, 293] on div "$17.27 USPS - First-Class Package International Service" at bounding box center [1121, 281] width 575 height 43
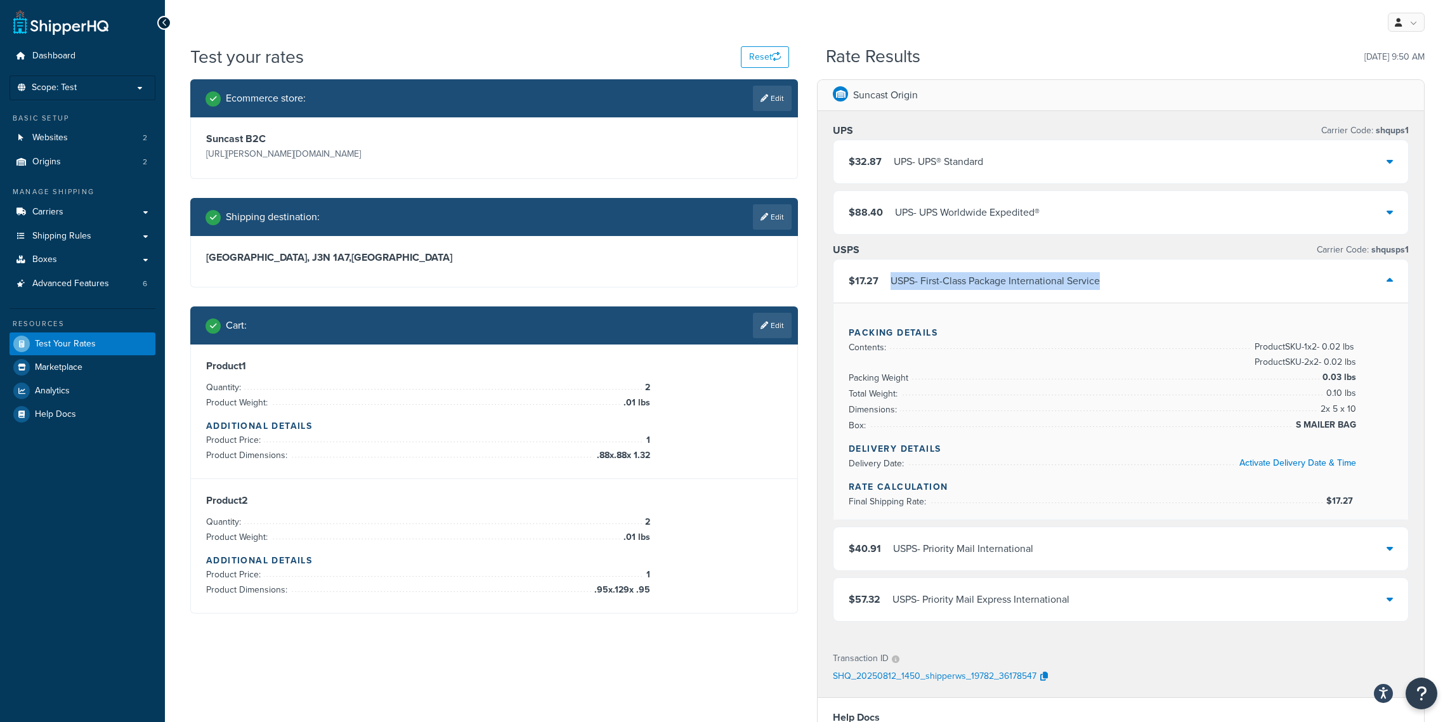
copy div "USPS - First-Class Package International Service"
